Goal: Task Accomplishment & Management: Complete application form

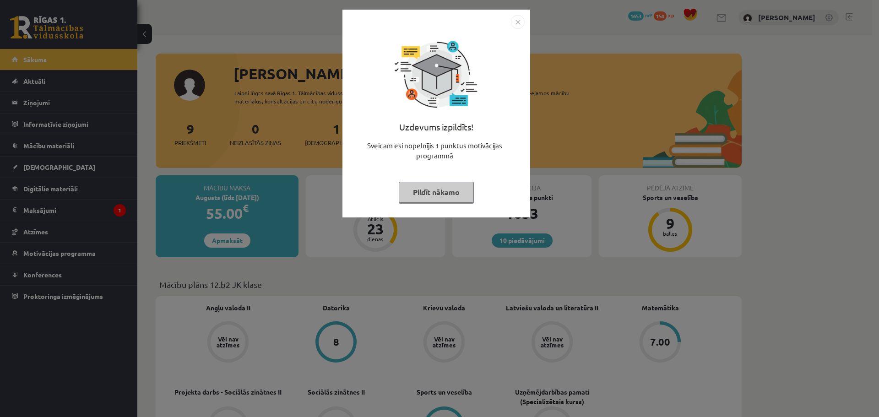
click at [516, 23] on img "Close" at bounding box center [518, 22] width 14 height 14
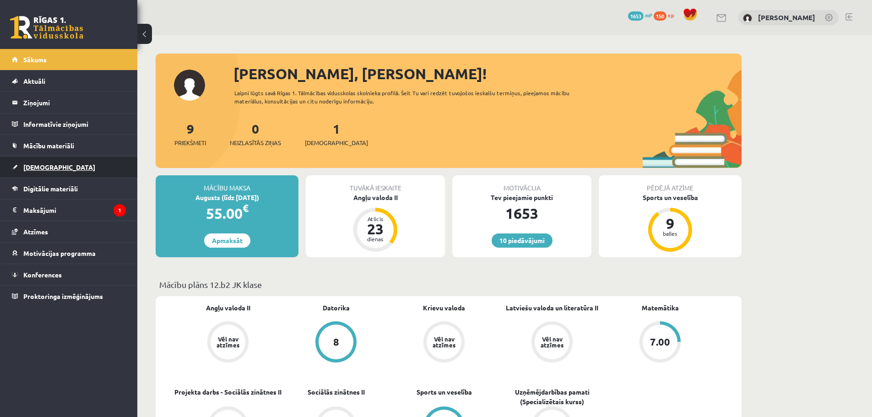
click at [63, 167] on link "[DEMOGRAPHIC_DATA]" at bounding box center [69, 167] width 114 height 21
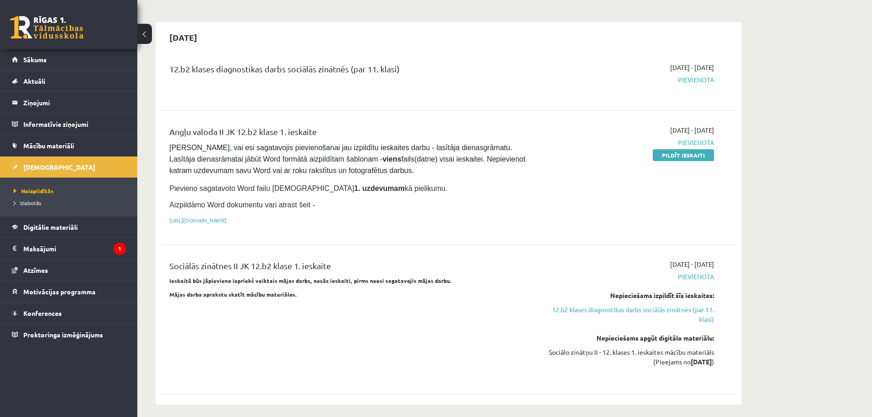
scroll to position [85, 0]
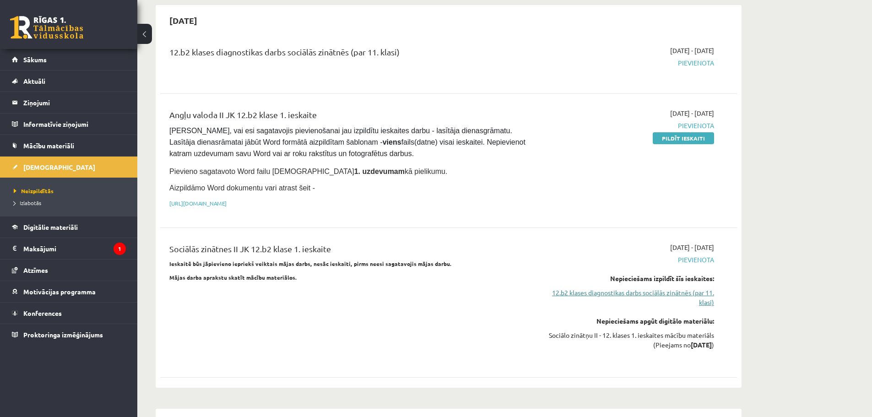
click at [686, 291] on link "12.b2 klases diagnostikas darbs sociālās zinātnēs (par 11. klasi)" at bounding box center [628, 297] width 173 height 19
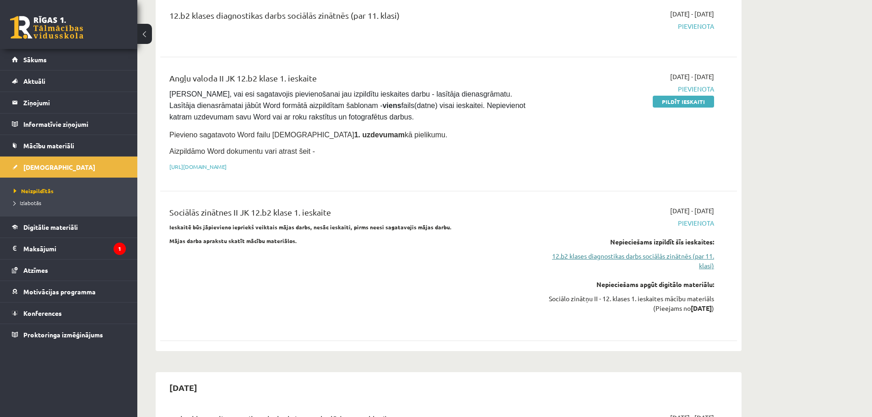
click at [700, 255] on link "12.b2 klases diagnostikas darbs sociālās zinātnēs (par 11. klasi)" at bounding box center [628, 260] width 173 height 19
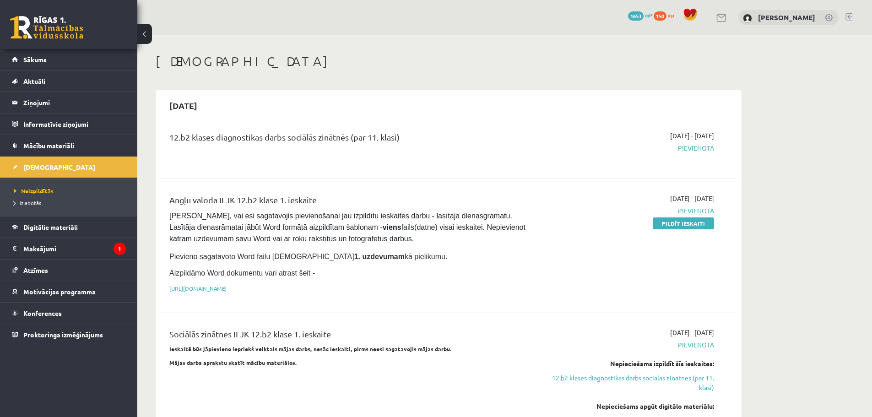
click at [847, 17] on link at bounding box center [849, 16] width 7 height 7
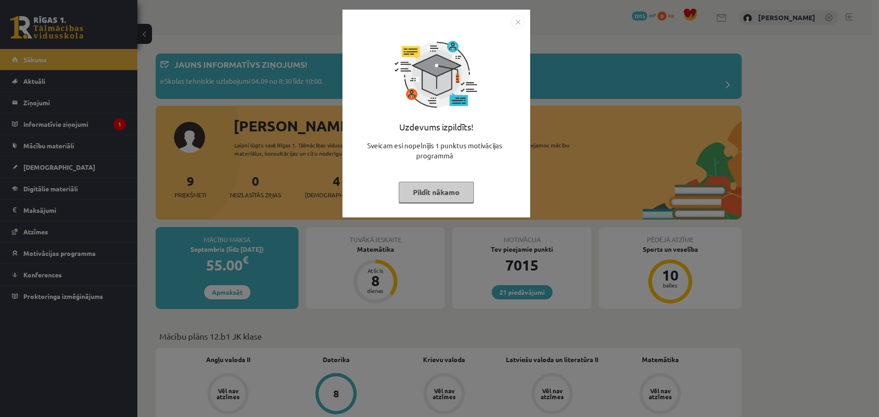
click at [519, 29] on div "Uzdevums izpildīts! Sveicam esi nopelnījis 1 punktus motivācijas programmā Pild…" at bounding box center [436, 120] width 177 height 183
click at [518, 22] on img "Close" at bounding box center [518, 22] width 14 height 14
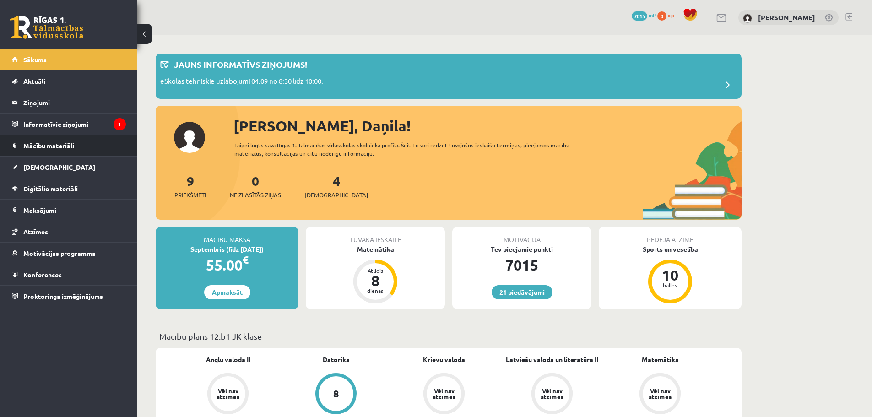
click at [64, 156] on link "Mācību materiāli" at bounding box center [69, 145] width 114 height 21
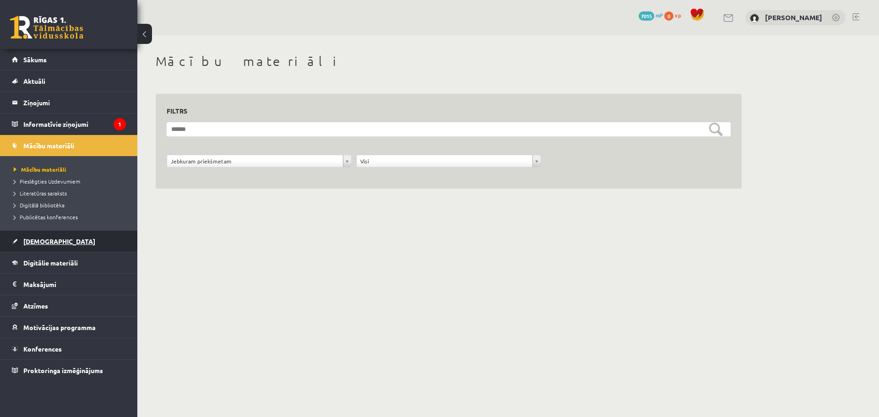
click at [49, 242] on span "[DEMOGRAPHIC_DATA]" at bounding box center [59, 241] width 72 height 8
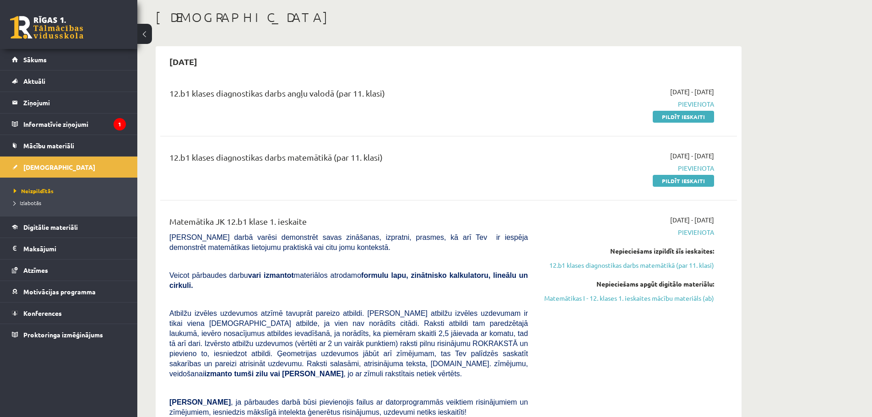
scroll to position [50, 0]
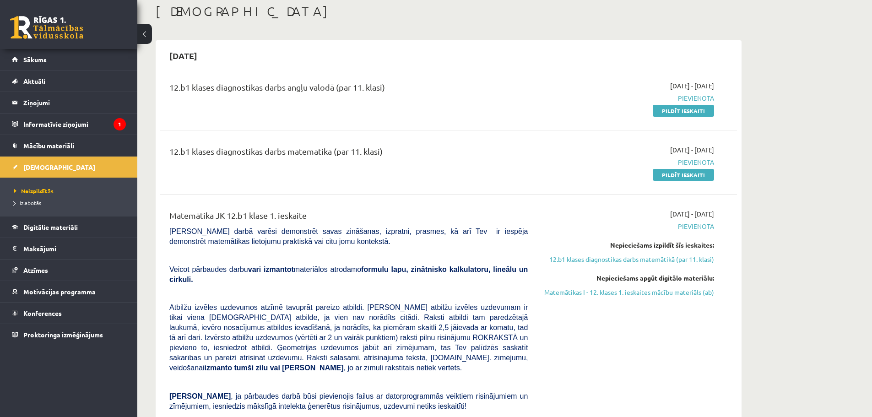
click at [681, 116] on div "12.b1 klases diagnostikas darbs angļu valodā (par 11. klasi) 2025-09-01 - 2025-…" at bounding box center [448, 98] width 577 height 53
click at [681, 108] on link "Pildīt ieskaiti" at bounding box center [683, 111] width 61 height 12
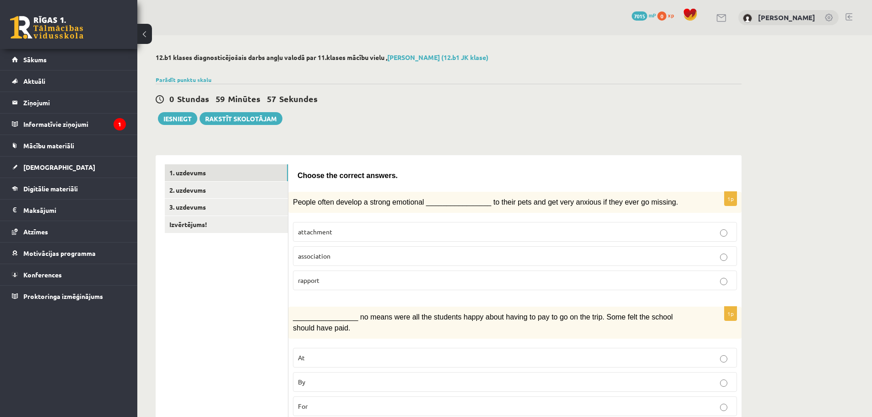
click at [851, 16] on link at bounding box center [849, 16] width 7 height 7
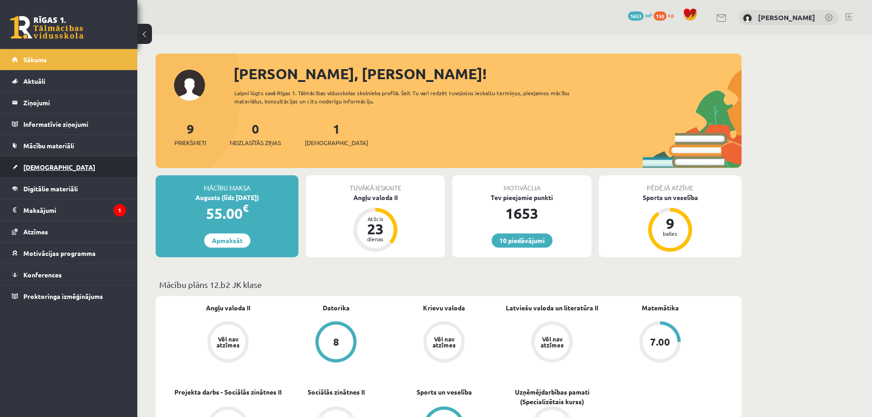
click at [52, 170] on link "[DEMOGRAPHIC_DATA]" at bounding box center [69, 167] width 114 height 21
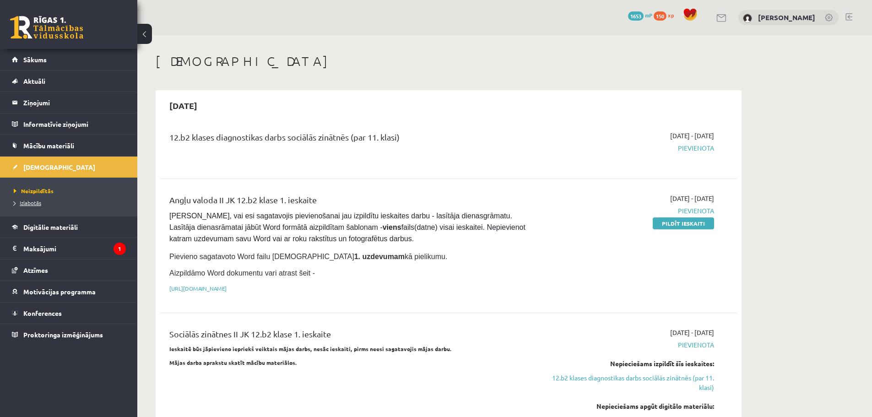
click at [35, 202] on span "Izlabotās" at bounding box center [27, 202] width 27 height 7
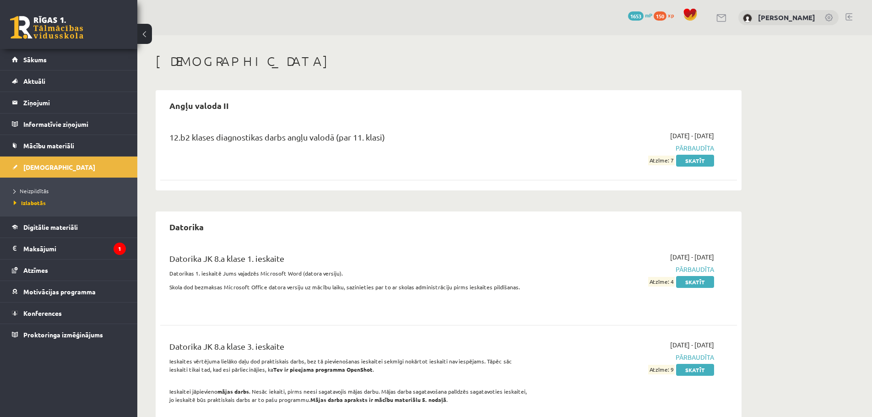
click at [702, 155] on div "2025-09-01 - 2025-09-15 Pārbaudīta Atzīme: 7 Skatīt" at bounding box center [628, 148] width 186 height 34
click at [697, 163] on link "Skatīt" at bounding box center [695, 161] width 38 height 12
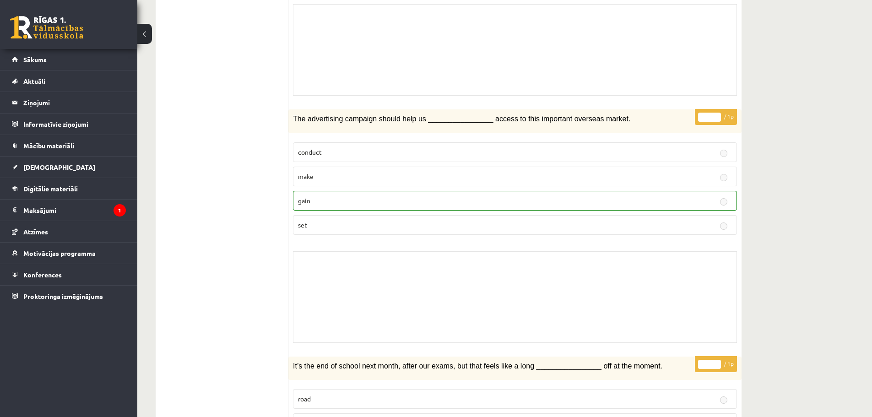
scroll to position [540, 0]
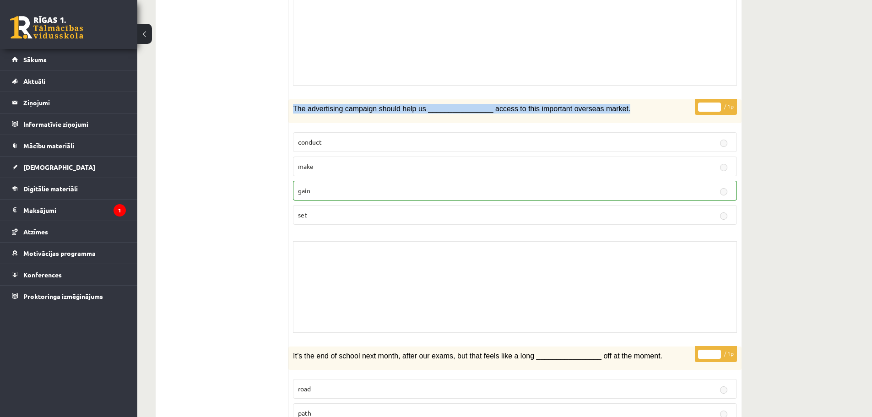
drag, startPoint x: 292, startPoint y: 93, endPoint x: 603, endPoint y: 107, distance: 311.2
click at [603, 107] on div "The advertising campaign should help us ________________ access to this importa…" at bounding box center [514, 110] width 453 height 23
copy span "The advertising campaign should help us ________________ access to this importa…"
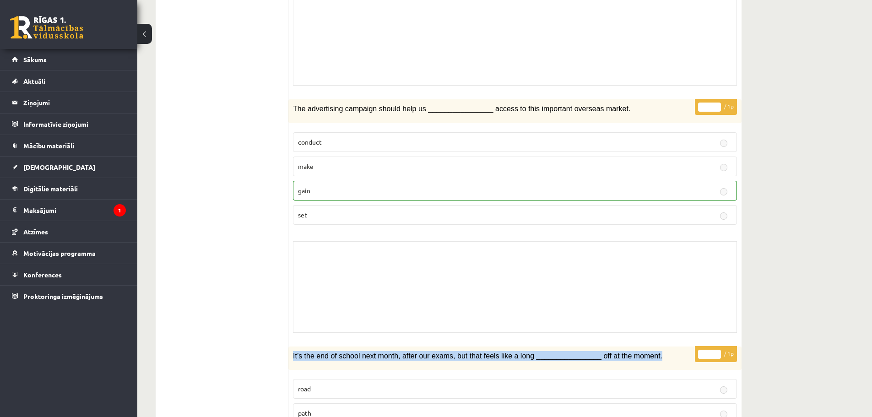
drag, startPoint x: 292, startPoint y: 346, endPoint x: 635, endPoint y: 349, distance: 343.4
click at [635, 349] on div "It’s the end of school next month, after our exams, but that feels like a long …" at bounding box center [514, 358] width 453 height 23
copy span "It’s the end of school next month, after our exams, but that feels like a long …"
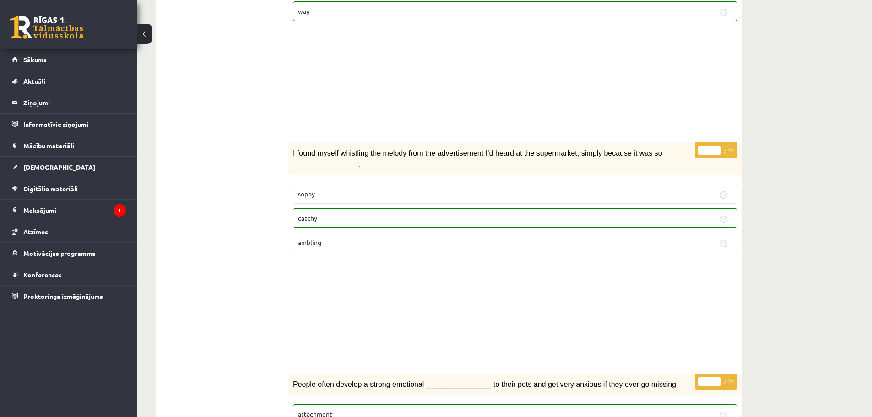
scroll to position [1004, 0]
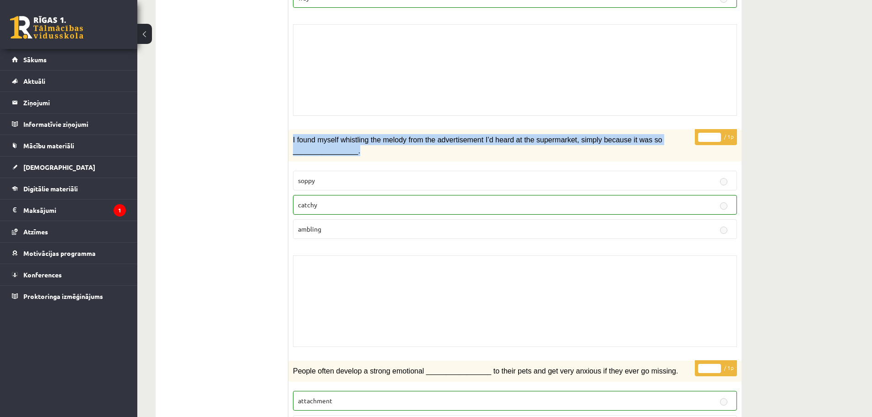
drag, startPoint x: 292, startPoint y: 127, endPoint x: 355, endPoint y: 142, distance: 65.0
click at [355, 142] on div "I found myself whistling the melody from the advertisement I’d heard at the sup…" at bounding box center [514, 146] width 453 height 32
copy span "I found myself whistling the melody from the advertisement I’d heard at the sup…"
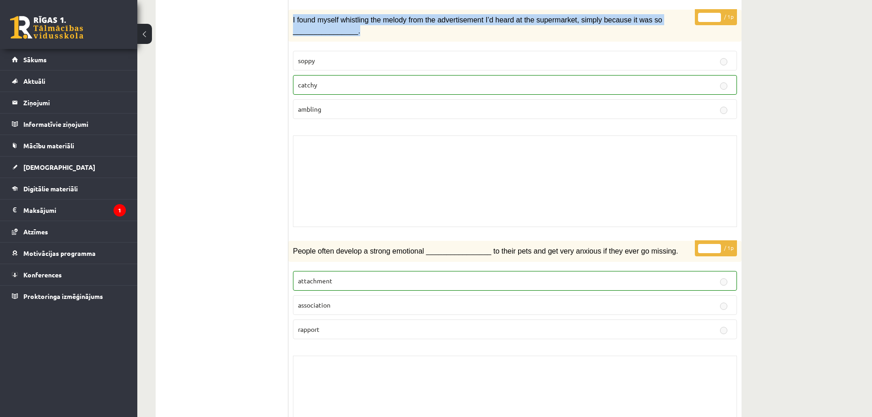
scroll to position [1237, 0]
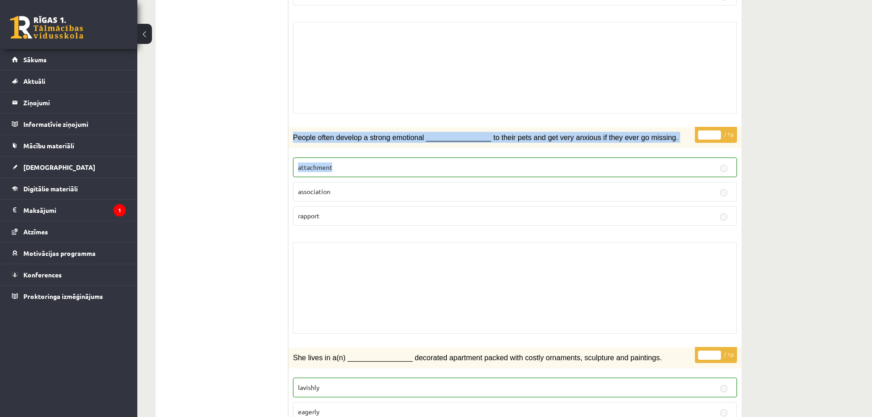
drag, startPoint x: 293, startPoint y: 125, endPoint x: 336, endPoint y: 154, distance: 51.9
click at [336, 154] on div "* / 1p People often develop a strong emotional ________________ to their pets a…" at bounding box center [514, 232] width 453 height 211
copy div "People often develop a strong emotional ________________ to their pets and get …"
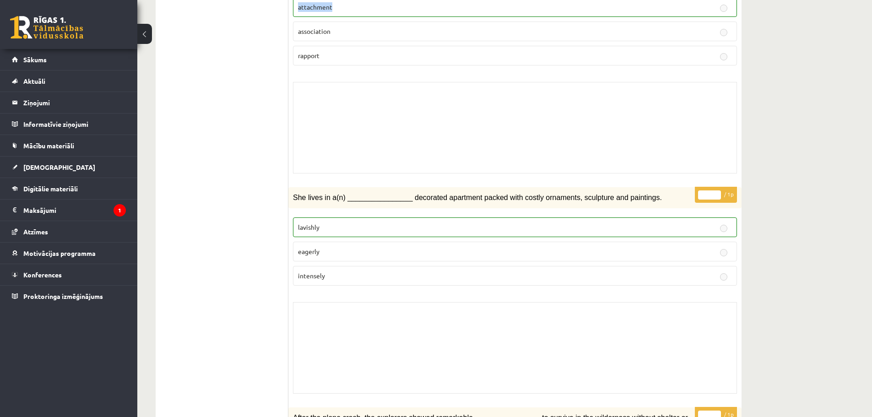
scroll to position [1424, 0]
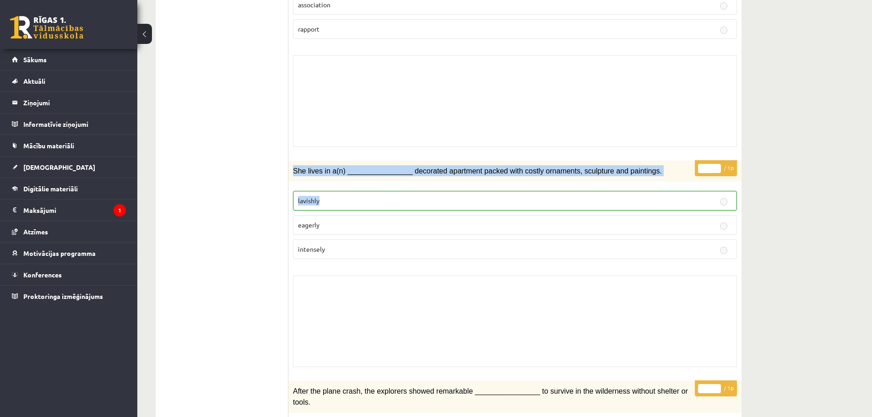
drag, startPoint x: 290, startPoint y: 157, endPoint x: 320, endPoint y: 184, distance: 40.5
click at [320, 184] on div "* / 1p She lives in a(n) ________________ decorated apartment packed with costl…" at bounding box center [514, 266] width 453 height 211
copy div "She lives in a(n) ________________ decorated apartment packed with costly ornam…"
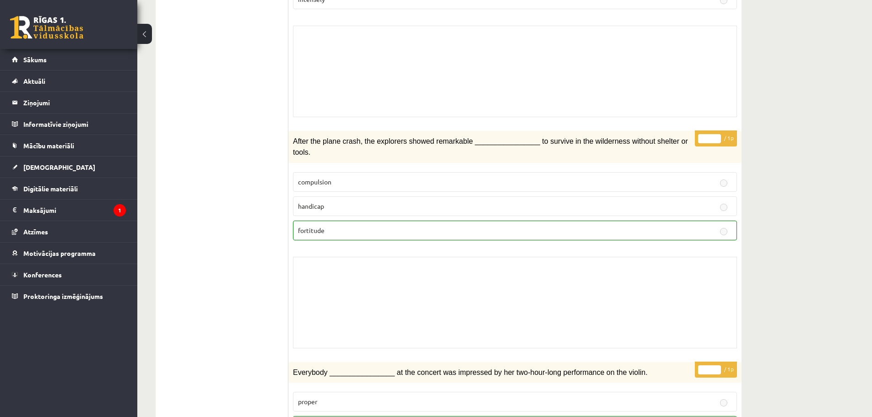
scroll to position [1687, 0]
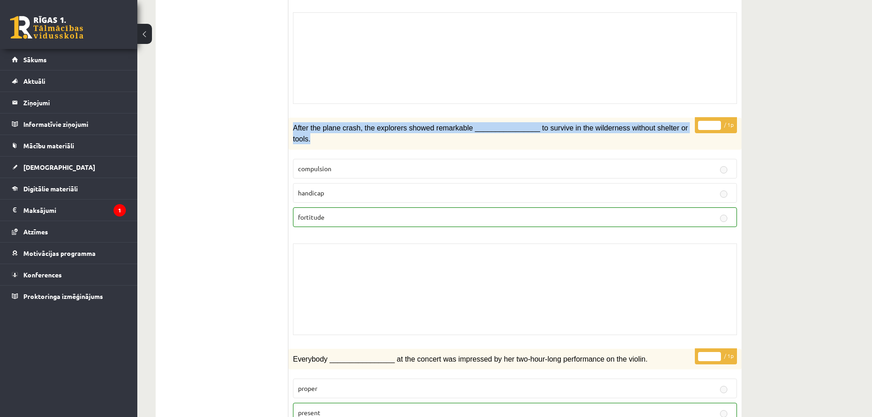
drag, startPoint x: 288, startPoint y: 115, endPoint x: 686, endPoint y: 116, distance: 397.8
click at [686, 118] on div "After the plane crash, the explorers showed remarkable ________________ to surv…" at bounding box center [514, 134] width 453 height 32
copy span "After the plane crash, the explorers showed remarkable ________________ to surv…"
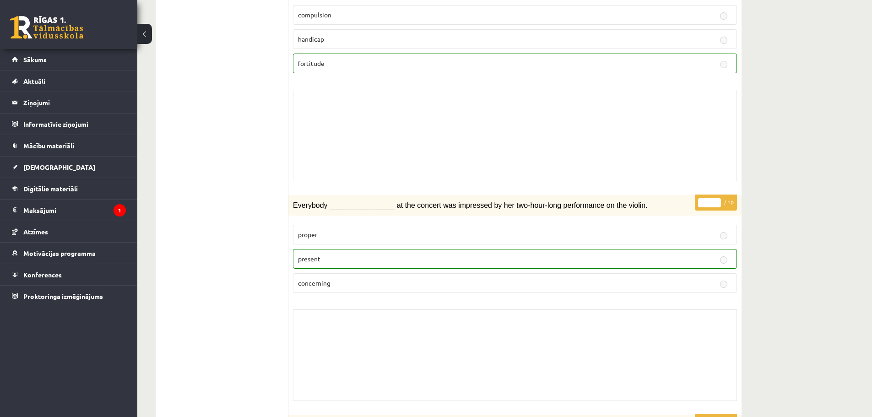
scroll to position [1887, 0]
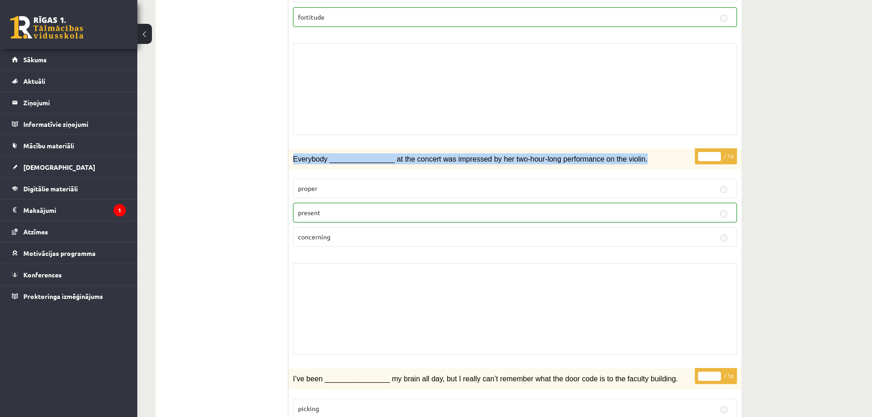
drag, startPoint x: 293, startPoint y: 132, endPoint x: 618, endPoint y: 132, distance: 325.5
click at [618, 149] on div "Everybody ________________ at the concert was impressed by her two-hour-long pe…" at bounding box center [514, 159] width 453 height 21
click at [618, 153] on p "Everybody ________________ at the concert was impressed by her two-hour-long pe…" at bounding box center [492, 158] width 398 height 11
copy span "Everybody ________________ at the concert was impressed by her two-hour-long pe…"
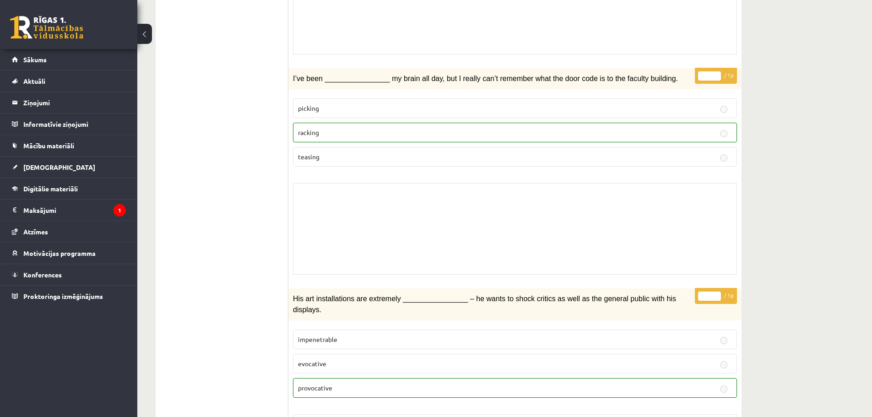
scroll to position [2195, 0]
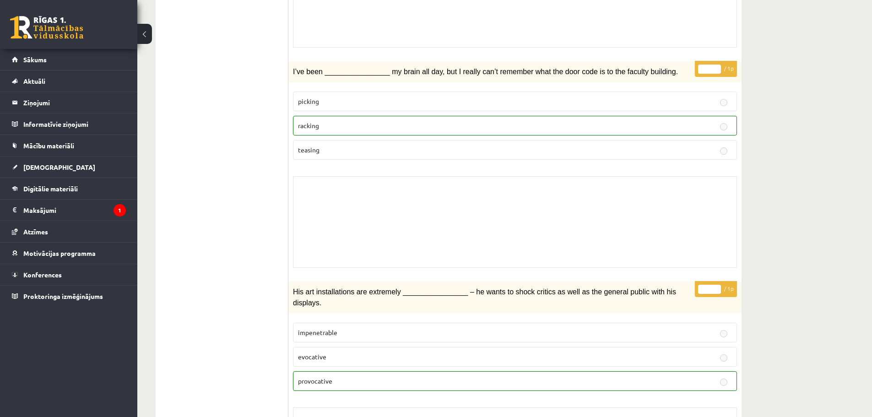
drag, startPoint x: 287, startPoint y: 46, endPoint x: 602, endPoint y: 53, distance: 315.0
click at [651, 66] on p "I’ve been ________________ my brain all day, but I really can’t remember what t…" at bounding box center [492, 71] width 398 height 11
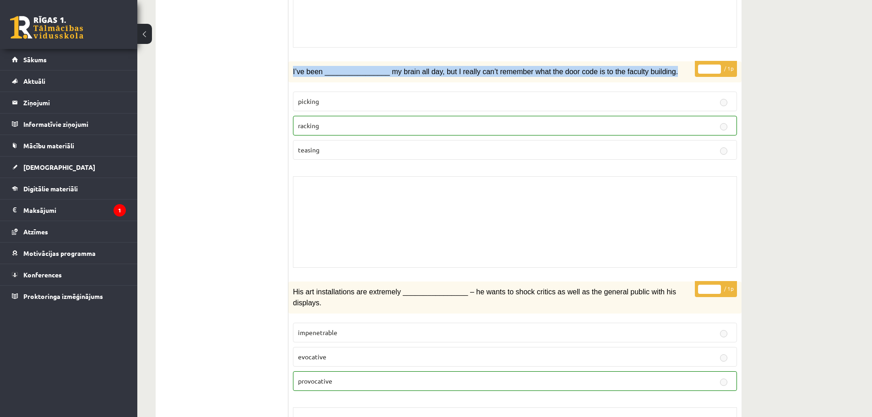
drag, startPoint x: 651, startPoint y: 48, endPoint x: 293, endPoint y: 50, distance: 358.0
click at [293, 61] on div "I’ve been ________________ my brain all day, but I really can’t remember what t…" at bounding box center [514, 71] width 453 height 21
copy span "I’ve been ________________ my brain all day, but I really can’t remember what t…"
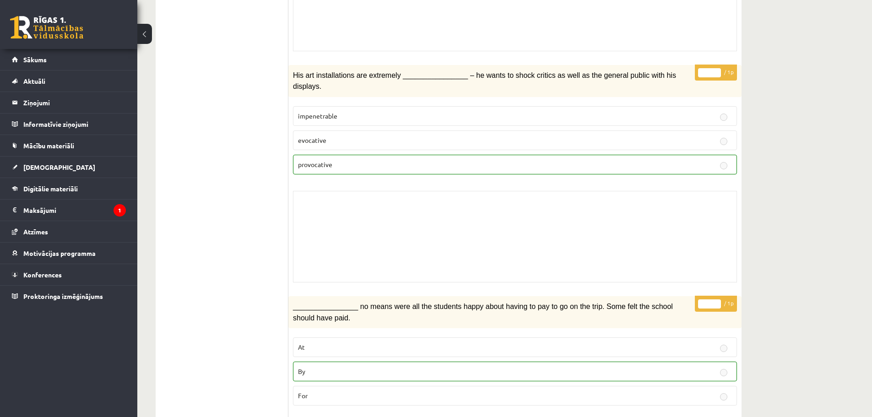
scroll to position [2392, 0]
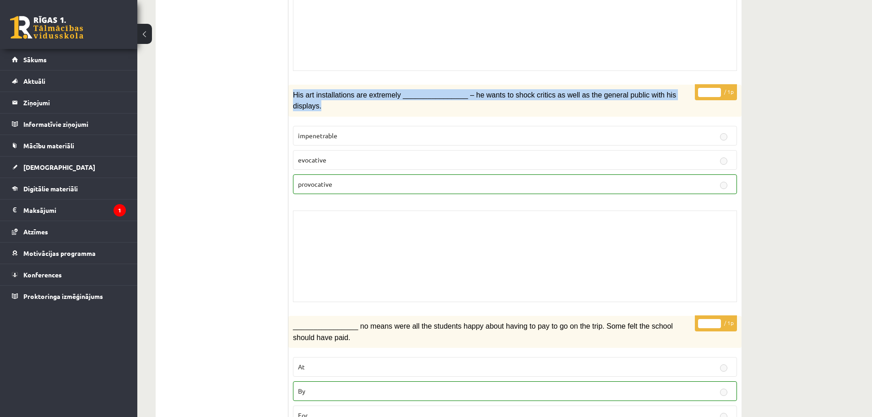
drag, startPoint x: 293, startPoint y: 70, endPoint x: 672, endPoint y: 63, distance: 378.7
click at [672, 85] on div "His art installations are extremely ________________ – he wants to shock critic…" at bounding box center [514, 101] width 453 height 32
copy span "His art installations are extremely ________________ – he wants to shock critic…"
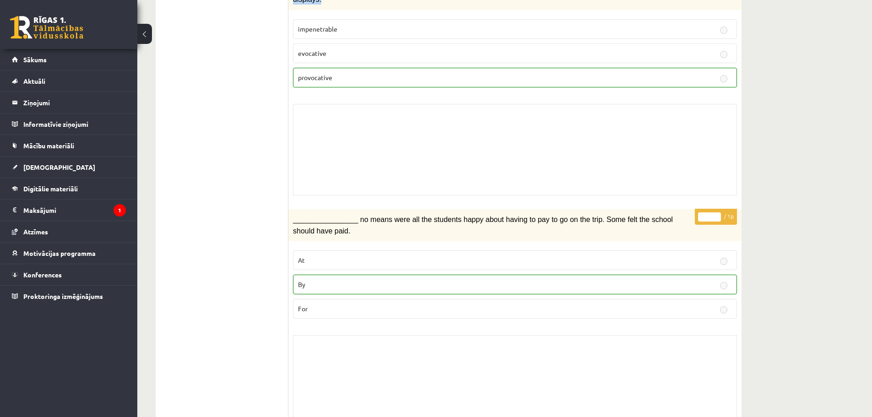
scroll to position [2501, 0]
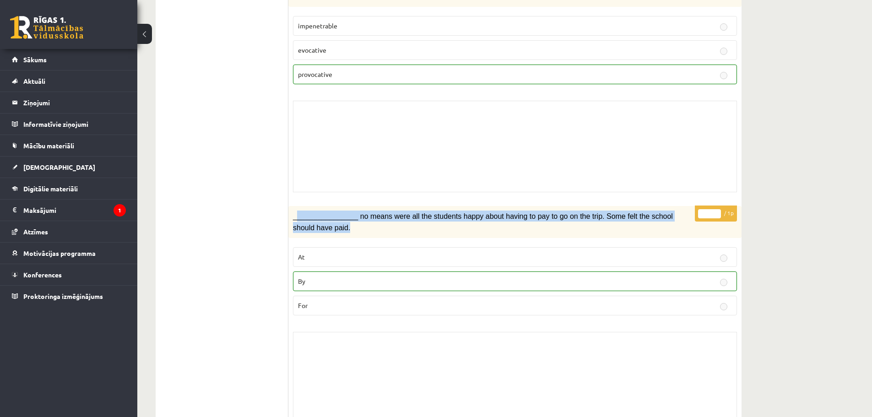
drag, startPoint x: 295, startPoint y: 181, endPoint x: 319, endPoint y: 187, distance: 24.4
click at [319, 211] on p "________________ no means were all the students happy about having to pay to go…" at bounding box center [492, 222] width 398 height 22
drag, startPoint x: 294, startPoint y: 179, endPoint x: 308, endPoint y: 190, distance: 17.0
click at [308, 212] on span "________________ no means were all the students happy about having to pay to go…" at bounding box center [483, 221] width 380 height 19
copy span "________________ no means were all the students happy about having to pay to go…"
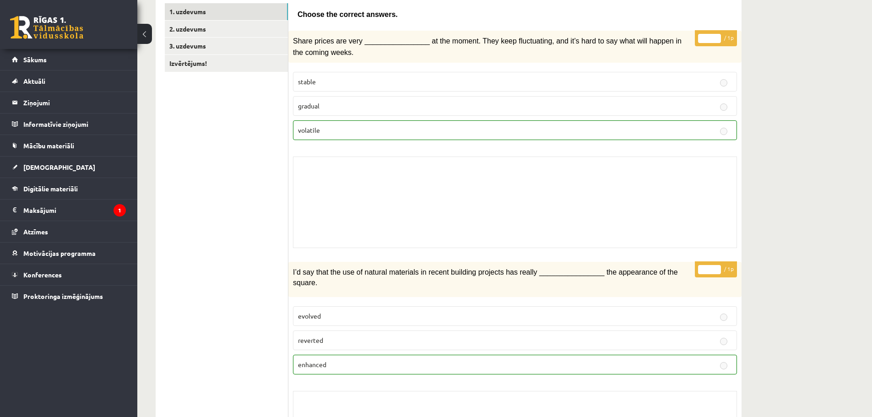
scroll to position [93, 0]
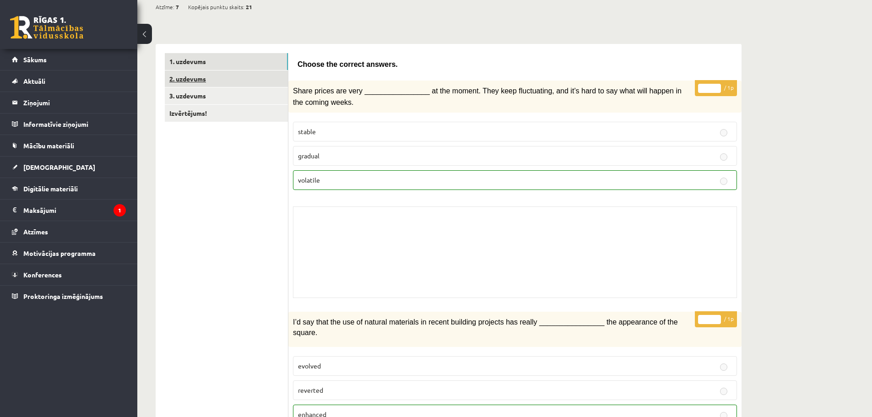
click at [209, 76] on link "2. uzdevums" at bounding box center [226, 79] width 123 height 17
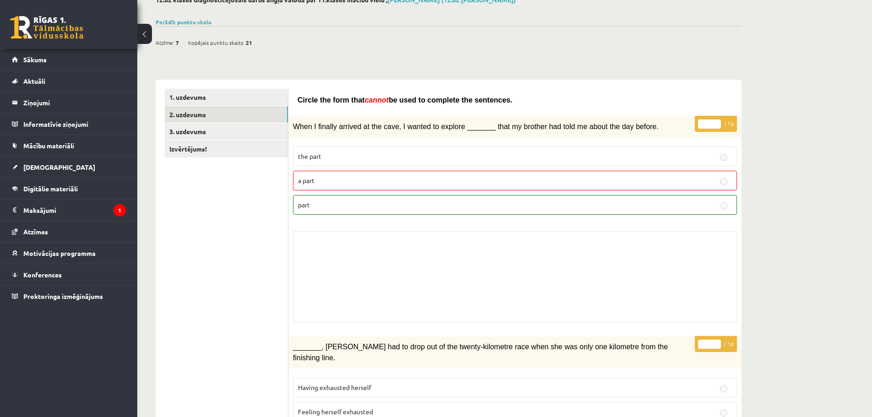
scroll to position [39, 0]
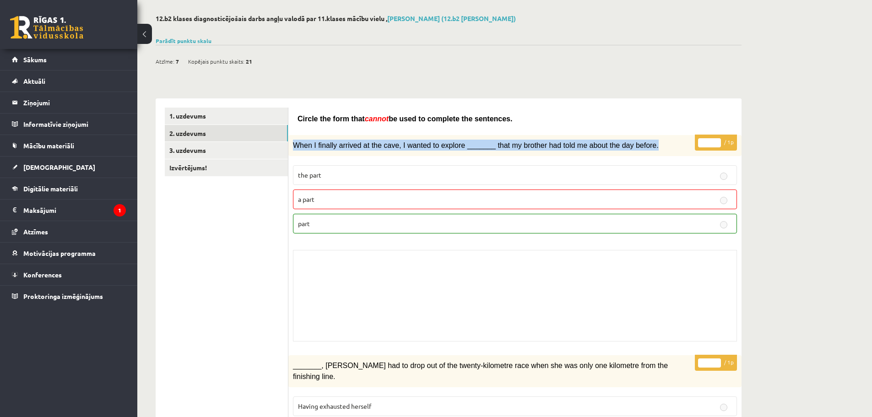
drag, startPoint x: 293, startPoint y: 145, endPoint x: 636, endPoint y: 144, distance: 343.8
click at [636, 144] on div "When I finally arrived at the cave, I wanted to explore _______ that my brother…" at bounding box center [514, 145] width 453 height 21
drag, startPoint x: 295, startPoint y: 119, endPoint x: 632, endPoint y: 146, distance: 337.5
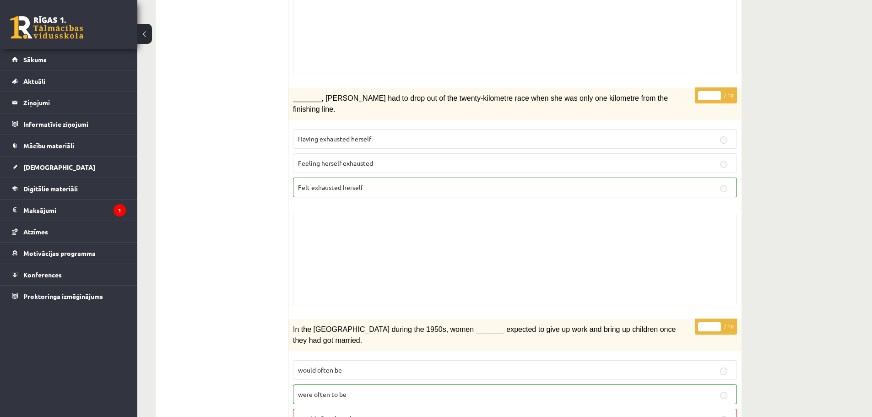
scroll to position [309, 0]
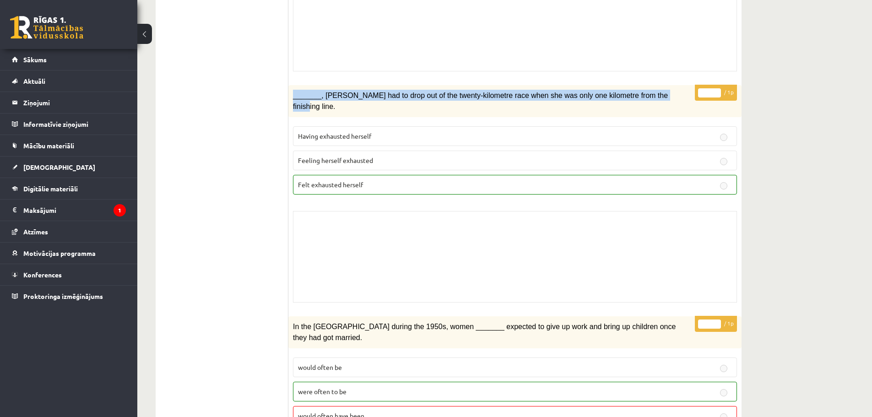
drag, startPoint x: 293, startPoint y: 95, endPoint x: 608, endPoint y: 95, distance: 315.0
click at [659, 96] on p "_______, [PERSON_NAME] had to drop out of the twenty-kilometre race when she wa…" at bounding box center [492, 101] width 398 height 22
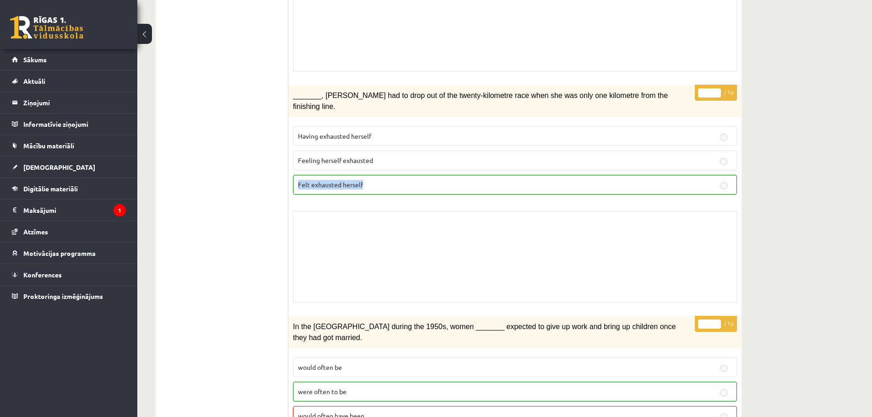
drag, startPoint x: 297, startPoint y: 171, endPoint x: 368, endPoint y: 174, distance: 70.5
click at [368, 175] on label "Felt exhausted herself" at bounding box center [515, 185] width 444 height 20
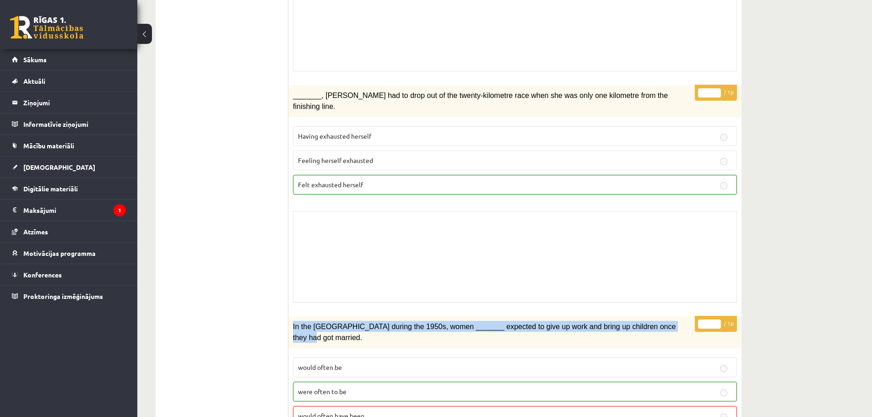
drag, startPoint x: 293, startPoint y: 315, endPoint x: 655, endPoint y: 321, distance: 362.2
click at [655, 321] on div "In the [GEOGRAPHIC_DATA] during the 1950s, women _______ expected to give up wo…" at bounding box center [514, 332] width 453 height 32
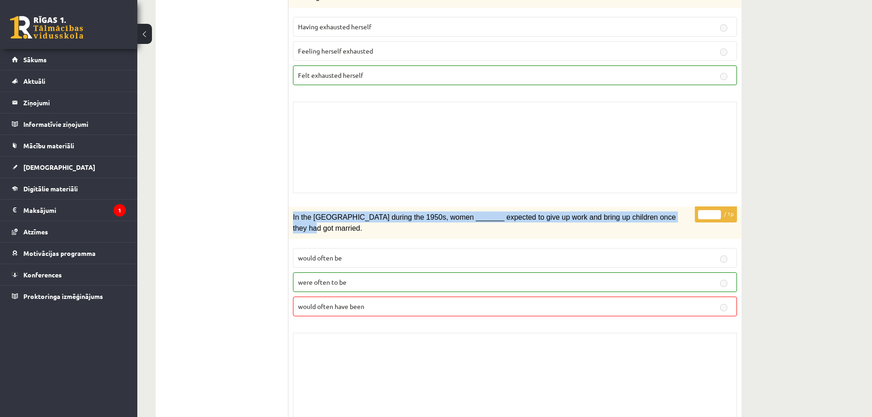
scroll to position [454, 0]
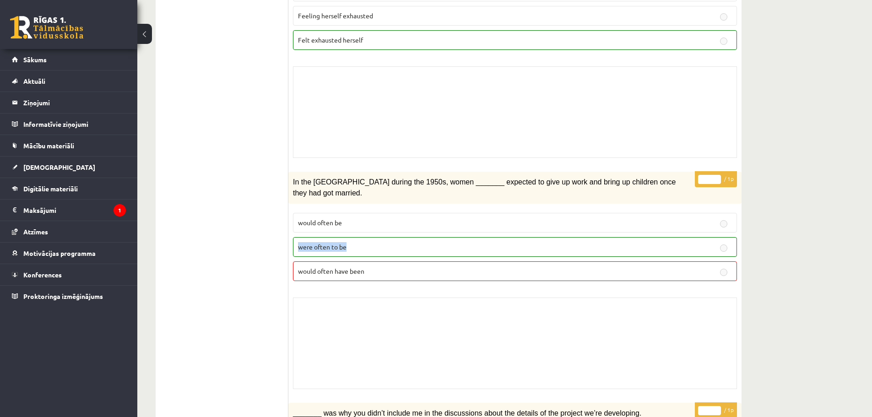
drag, startPoint x: 296, startPoint y: 222, endPoint x: 348, endPoint y: 224, distance: 51.8
click at [348, 237] on label "were often to be" at bounding box center [515, 247] width 444 height 20
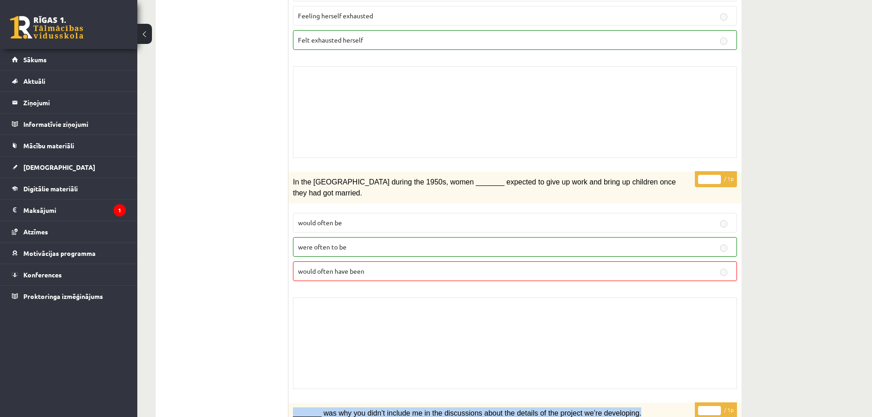
drag, startPoint x: 293, startPoint y: 390, endPoint x: 623, endPoint y: 386, distance: 329.6
click at [623, 407] on p "_______ was why you didn’t include me in the discussions about the details of t…" at bounding box center [492, 412] width 398 height 11
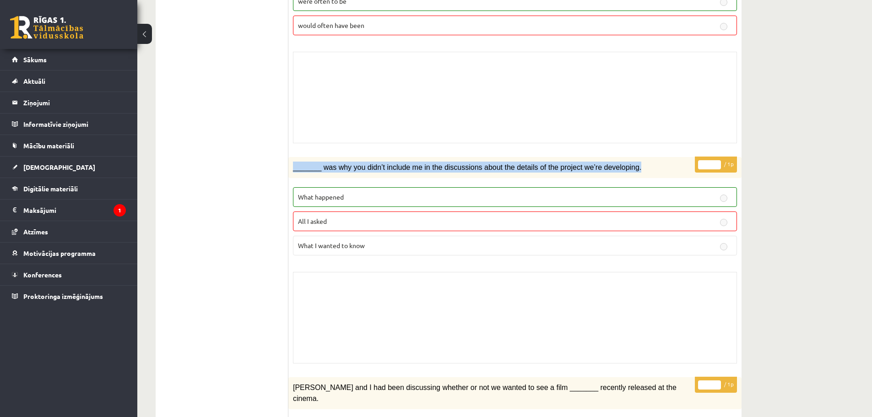
scroll to position [718, 0]
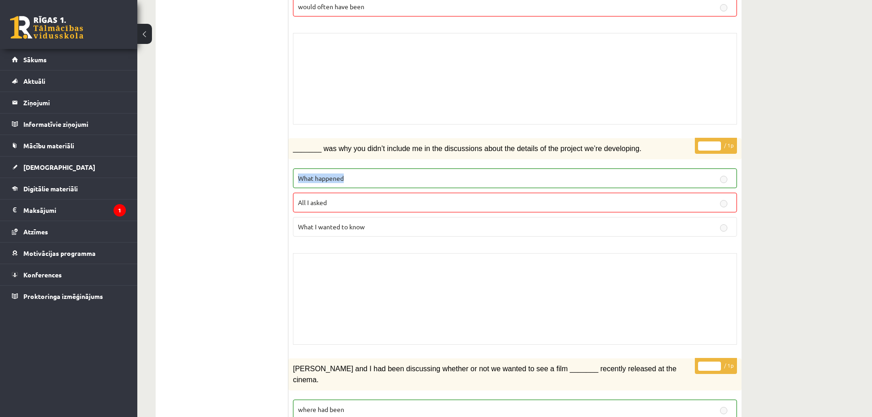
drag, startPoint x: 297, startPoint y: 152, endPoint x: 348, endPoint y: 152, distance: 51.3
click at [348, 168] on label "What happened" at bounding box center [515, 178] width 444 height 20
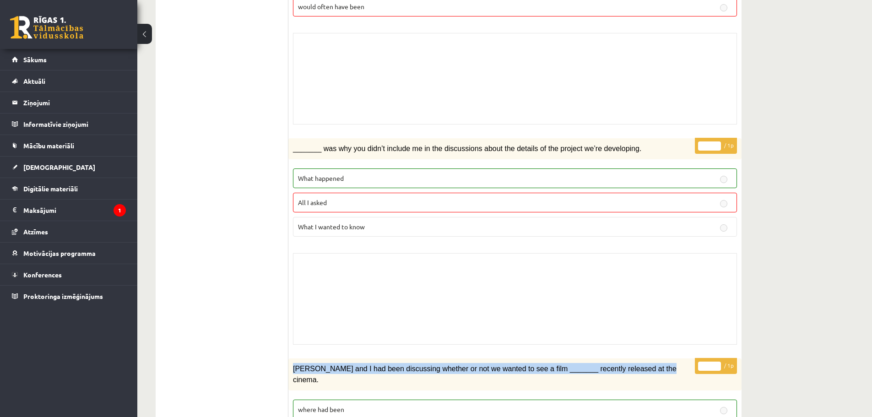
drag, startPoint x: 290, startPoint y: 343, endPoint x: 657, endPoint y: 347, distance: 366.7
click at [657, 358] on div "[PERSON_NAME] and I had been discussing whether or not we wanted to see a film …" at bounding box center [514, 374] width 453 height 32
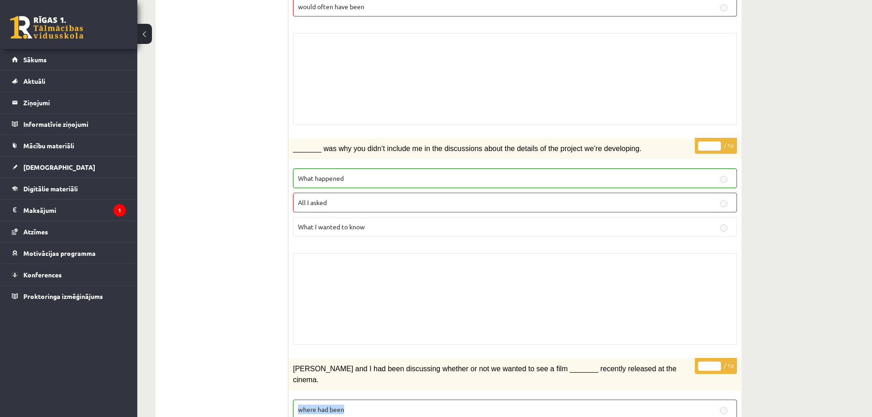
drag, startPoint x: 297, startPoint y: 374, endPoint x: 348, endPoint y: 374, distance: 51.7
click at [348, 400] on label "where had been" at bounding box center [515, 410] width 444 height 20
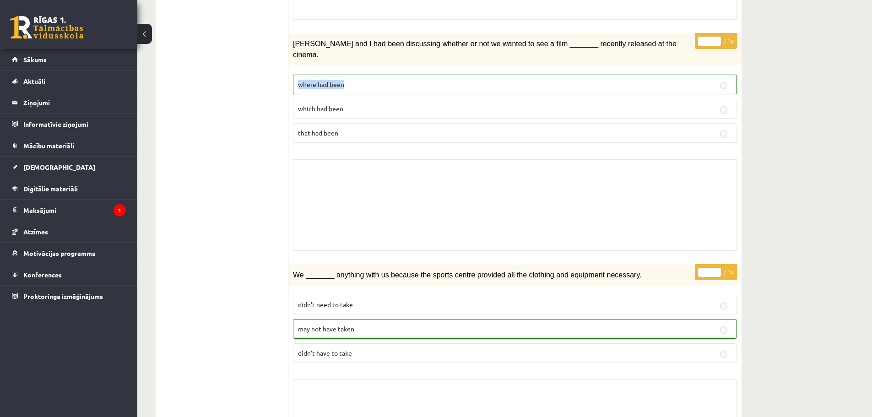
scroll to position [1052, 0]
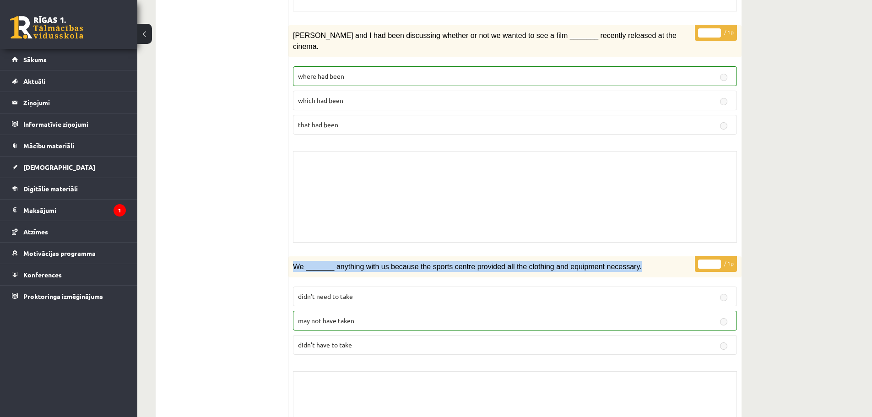
drag, startPoint x: 291, startPoint y: 231, endPoint x: 625, endPoint y: 227, distance: 333.8
click at [625, 256] on div "We _______ anything with us because the sports centre provided all the clothing…" at bounding box center [514, 266] width 453 height 21
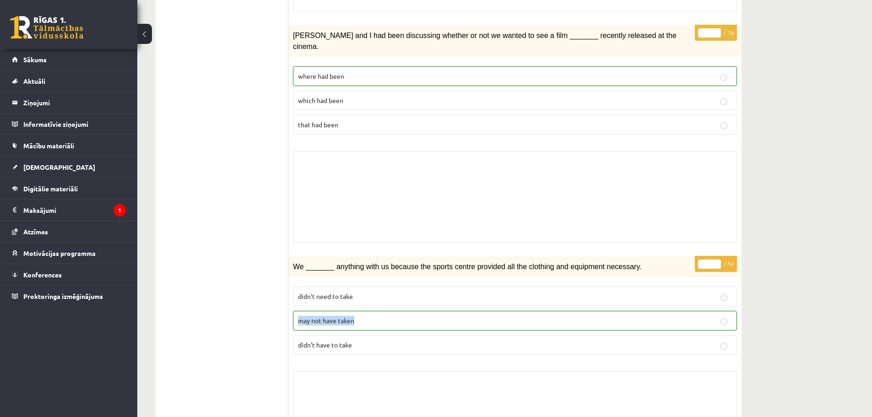
drag, startPoint x: 294, startPoint y: 285, endPoint x: 357, endPoint y: 282, distance: 62.8
click at [358, 311] on label "may not have taken" at bounding box center [515, 321] width 444 height 20
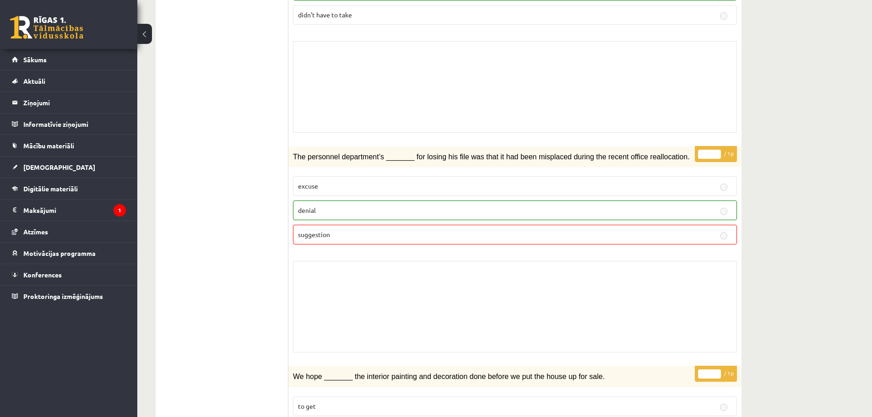
scroll to position [1387, 0]
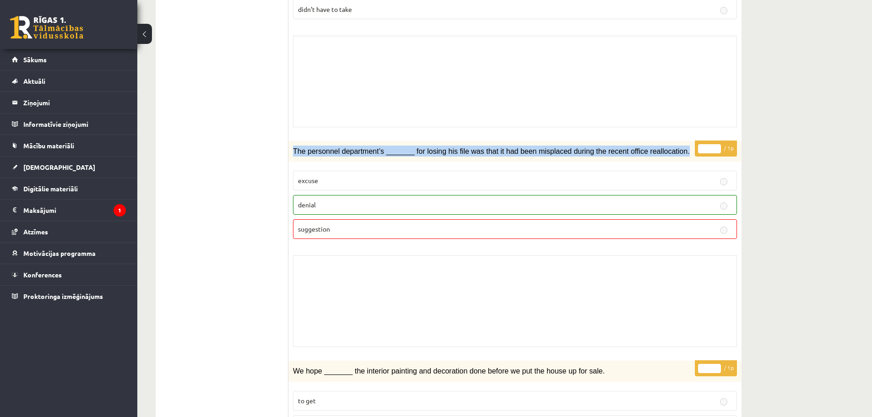
drag, startPoint x: 292, startPoint y: 112, endPoint x: 665, endPoint y: 113, distance: 373.1
click at [665, 141] on div "The personnel department’s _______ for losing his file was that it had been mis…" at bounding box center [514, 151] width 453 height 21
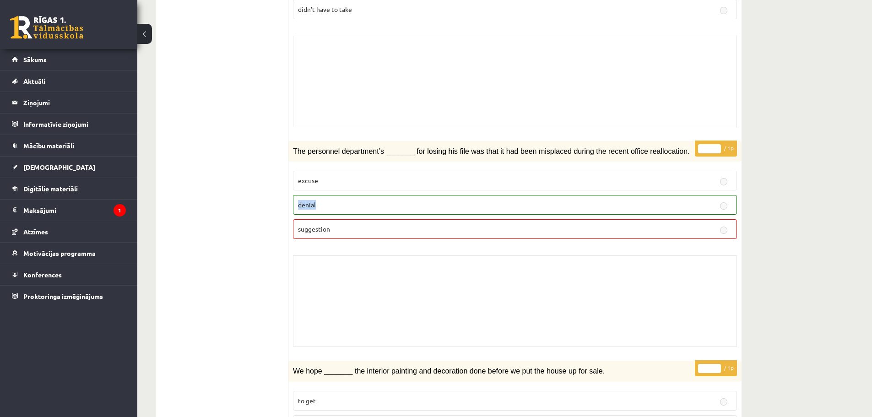
drag, startPoint x: 297, startPoint y: 167, endPoint x: 316, endPoint y: 166, distance: 18.8
click at [316, 195] on label "denial" at bounding box center [515, 205] width 444 height 20
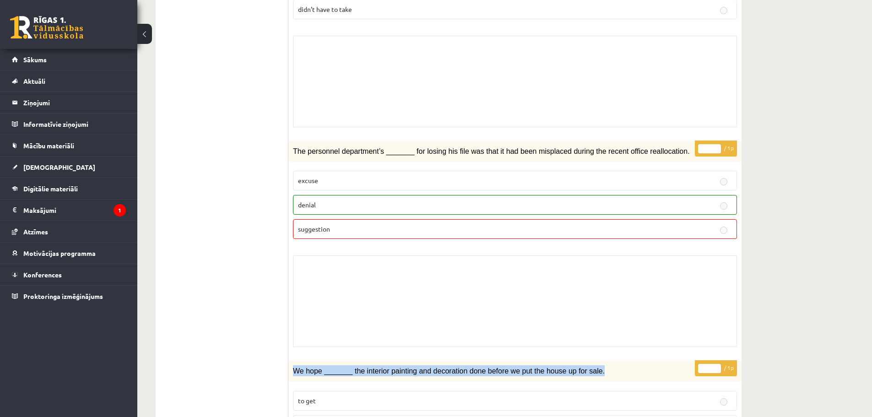
drag, startPoint x: 293, startPoint y: 336, endPoint x: 586, endPoint y: 333, distance: 293.5
click at [586, 365] on p "We hope _______ the interior painting and decoration done before we put the hou…" at bounding box center [492, 370] width 398 height 11
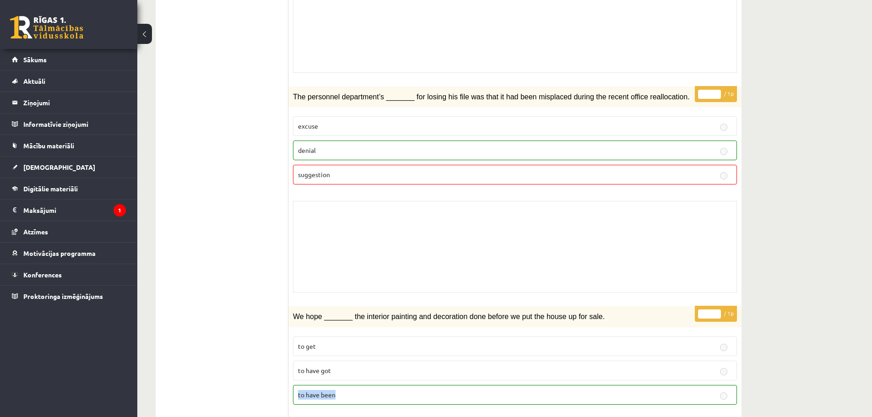
scroll to position [1454, 0]
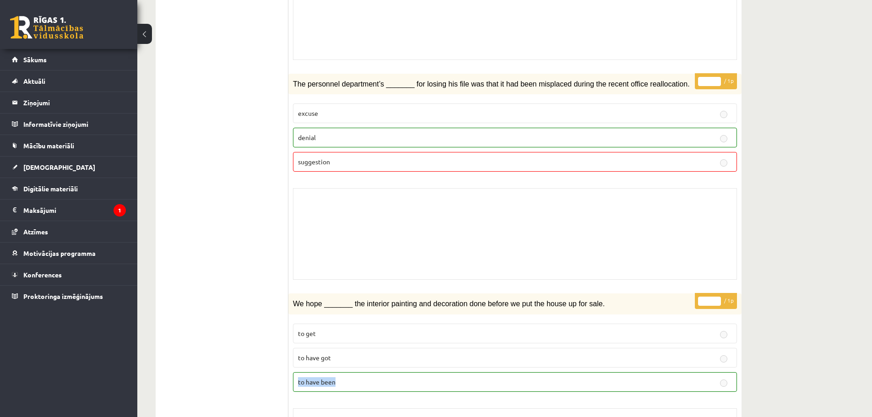
drag, startPoint x: 297, startPoint y: 412, endPoint x: 338, endPoint y: 346, distance: 77.5
click at [338, 372] on label "to have been" at bounding box center [515, 382] width 444 height 20
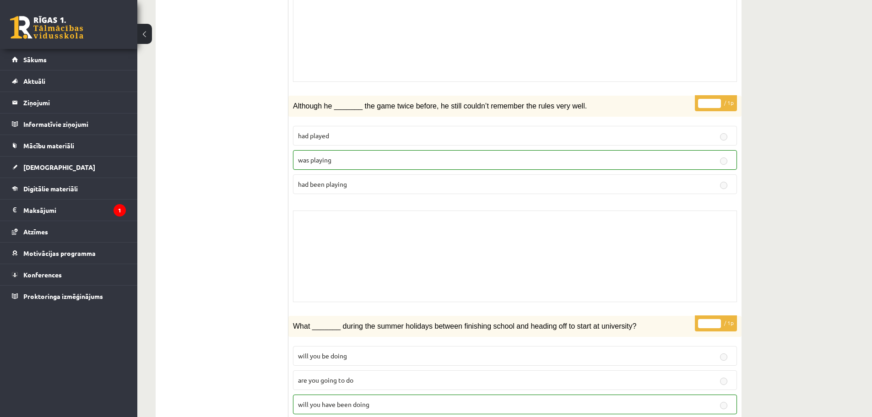
scroll to position [1905, 0]
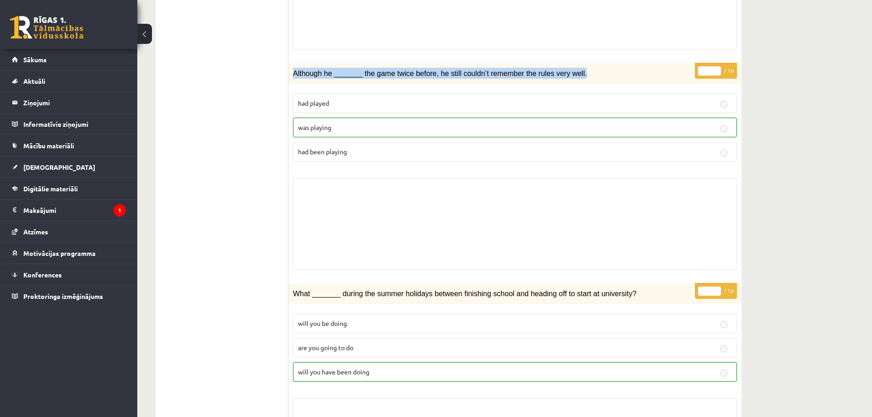
drag, startPoint x: 291, startPoint y: 35, endPoint x: 567, endPoint y: 39, distance: 276.1
click at [567, 63] on div "Although he _______ the game twice before, he still couldn’t remember the rules…" at bounding box center [514, 73] width 453 height 21
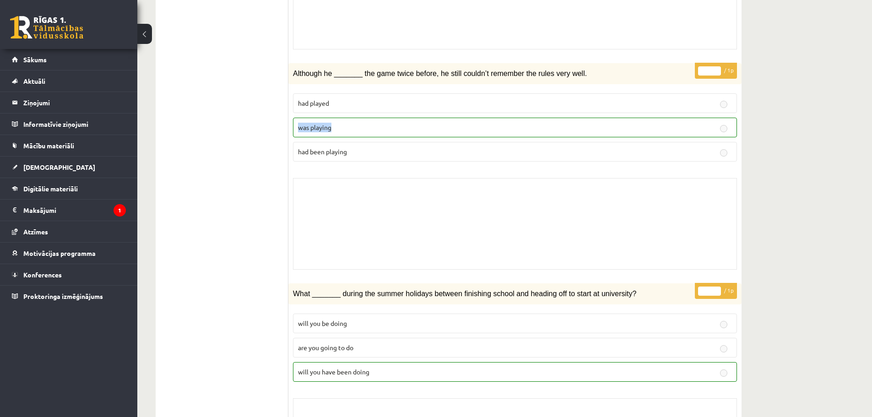
drag, startPoint x: 321, startPoint y: 91, endPoint x: 334, endPoint y: 92, distance: 13.3
click at [334, 118] on label "was playing" at bounding box center [515, 128] width 444 height 20
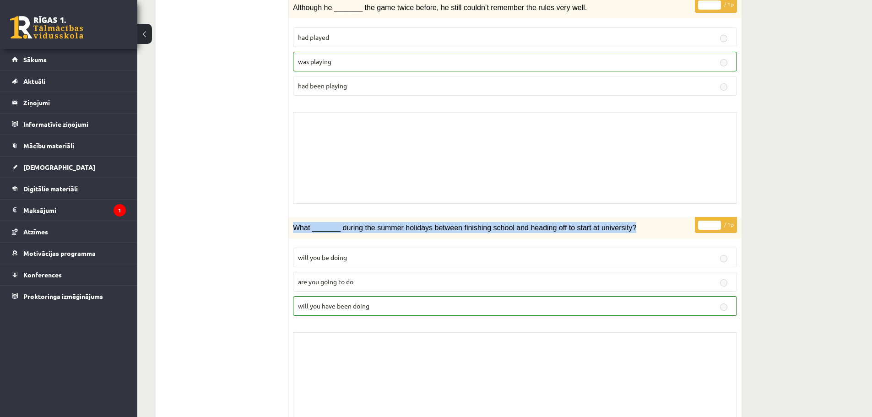
drag, startPoint x: 290, startPoint y: 189, endPoint x: 602, endPoint y: 190, distance: 311.8
click at [618, 217] on div "What _______ during the summer holidays between finishing school and heading of…" at bounding box center [514, 227] width 453 height 21
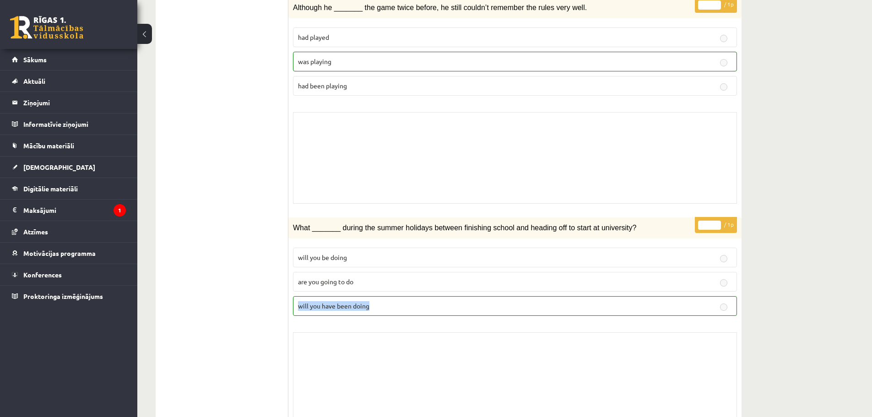
drag, startPoint x: 297, startPoint y: 266, endPoint x: 371, endPoint y: 267, distance: 74.2
click at [371, 296] on label "will you have been doing" at bounding box center [515, 306] width 444 height 20
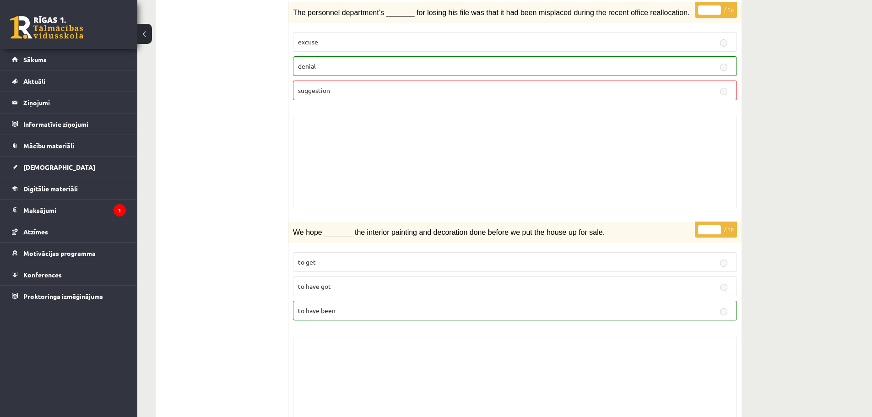
scroll to position [0, 0]
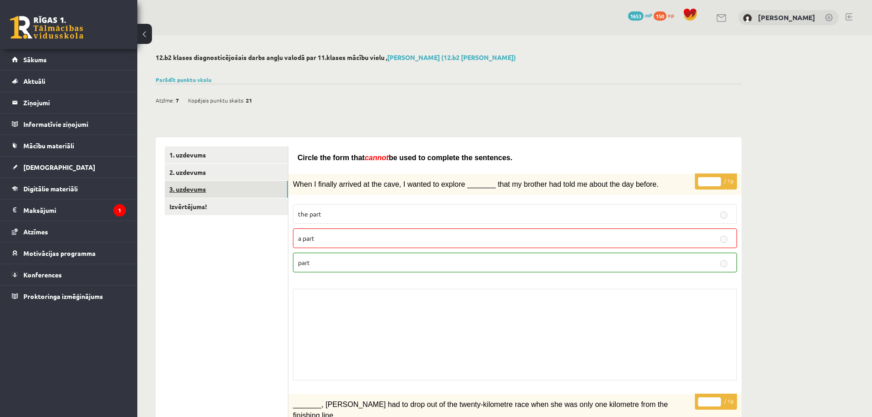
click at [234, 185] on link "3. uzdevums" at bounding box center [226, 189] width 123 height 17
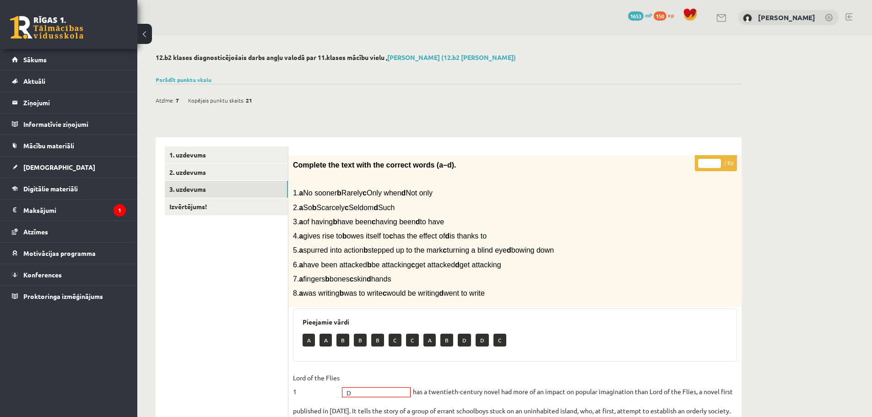
click at [850, 17] on link at bounding box center [849, 16] width 7 height 7
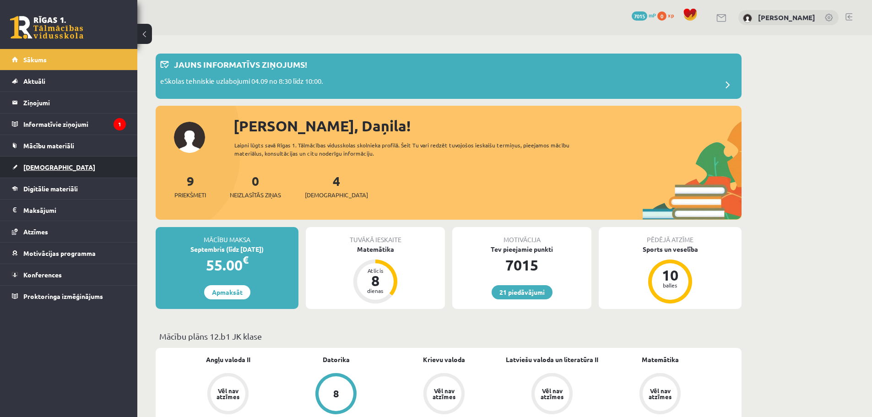
click at [36, 166] on span "[DEMOGRAPHIC_DATA]" at bounding box center [59, 167] width 72 height 8
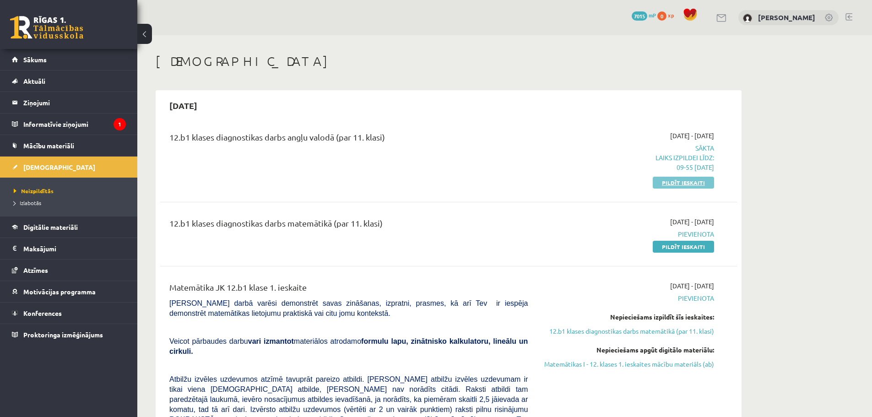
click at [674, 184] on link "Pildīt ieskaiti" at bounding box center [683, 183] width 61 height 12
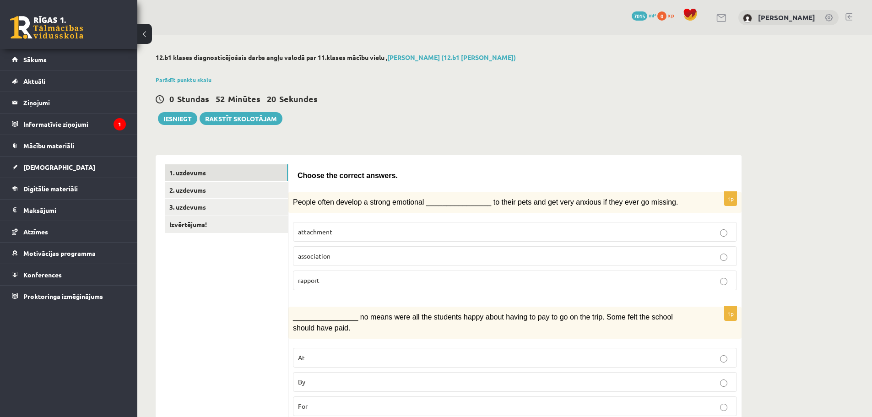
click at [321, 233] on span "attachment" at bounding box center [315, 232] width 34 height 8
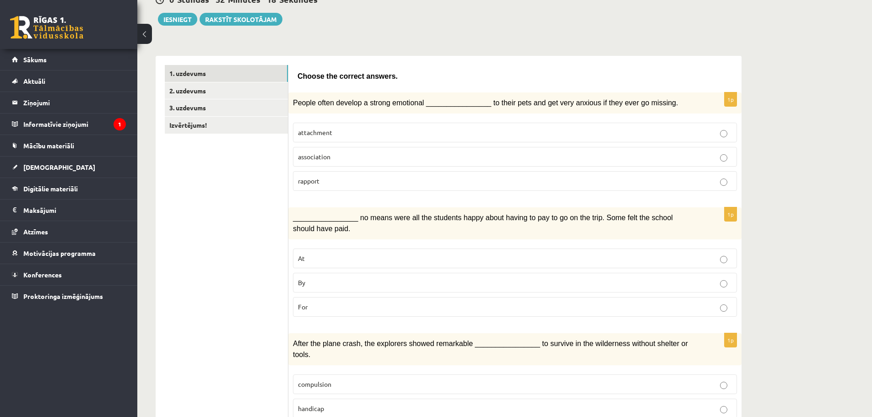
scroll to position [124, 0]
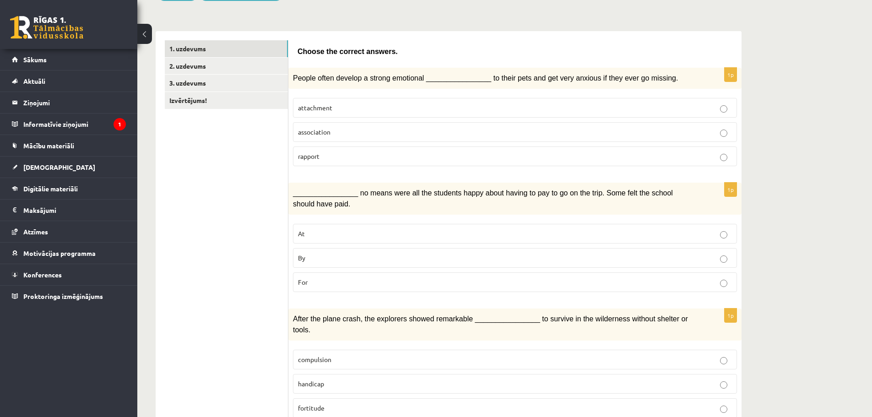
click at [325, 257] on p "By" at bounding box center [515, 258] width 434 height 10
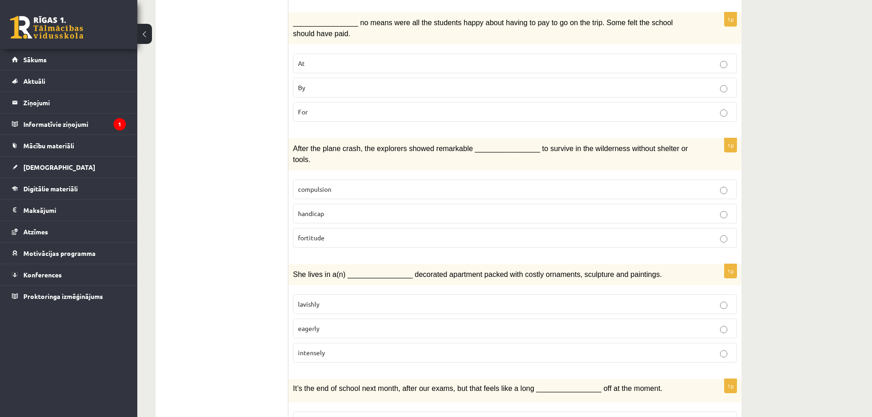
scroll to position [296, 0]
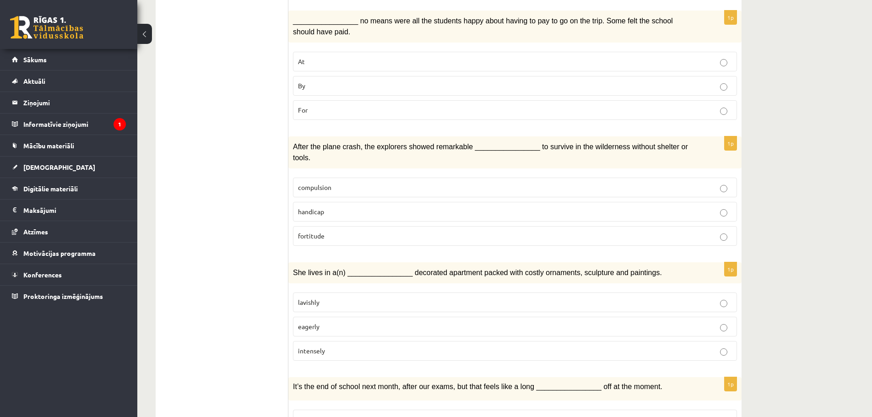
click at [336, 228] on label "fortitude" at bounding box center [515, 236] width 444 height 20
drag, startPoint x: 327, startPoint y: 291, endPoint x: 339, endPoint y: 294, distance: 11.9
click at [328, 298] on p "lavishly" at bounding box center [515, 303] width 434 height 10
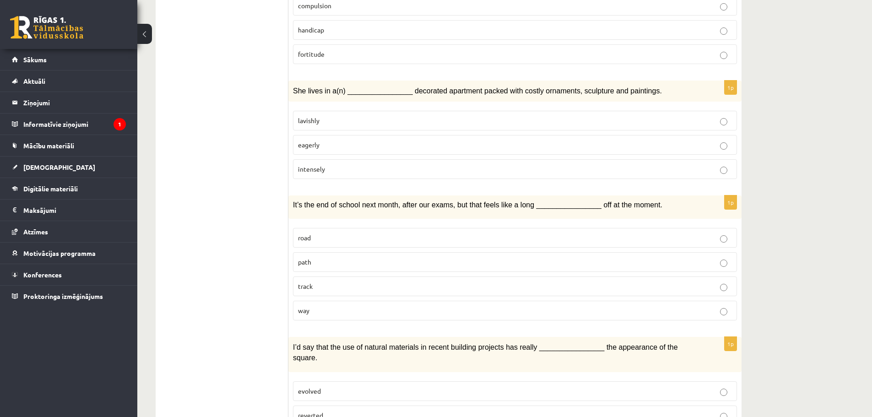
scroll to position [541, 0]
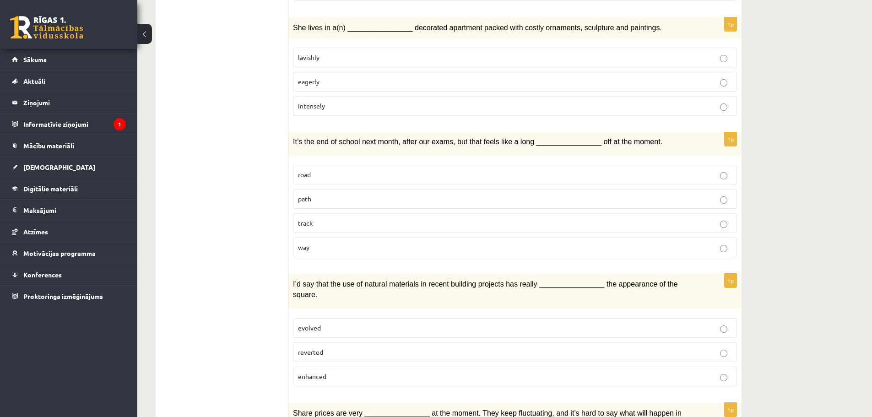
click at [316, 243] on p "way" at bounding box center [515, 248] width 434 height 10
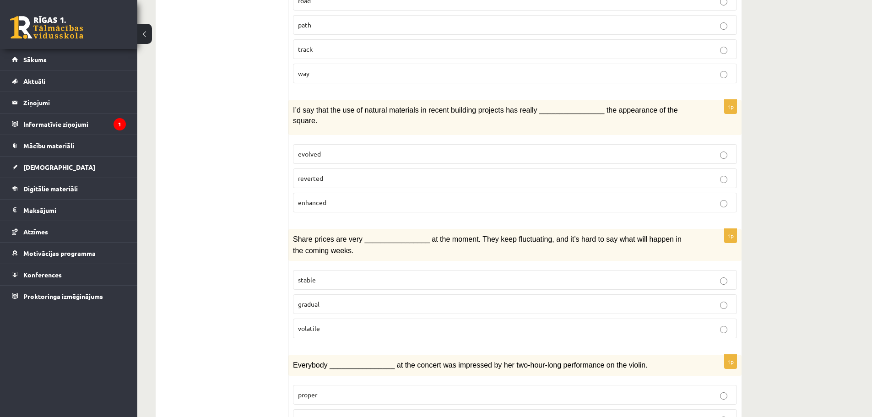
scroll to position [755, 0]
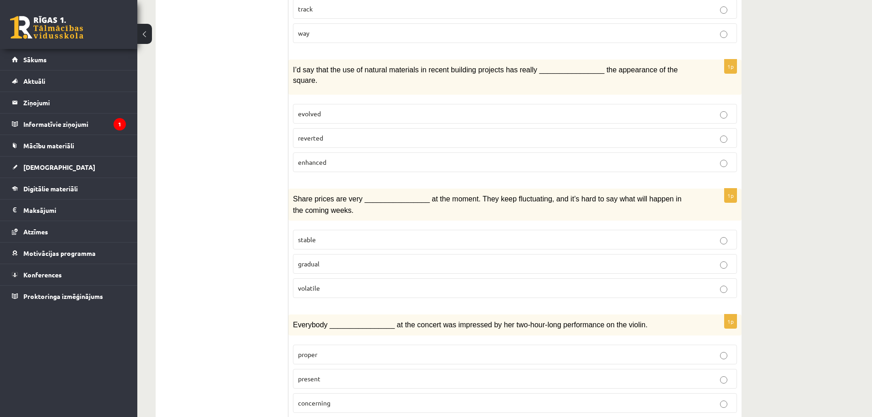
click at [320, 158] on span "enhanced" at bounding box center [312, 162] width 28 height 8
click at [320, 283] on p "volatile" at bounding box center [515, 288] width 434 height 10
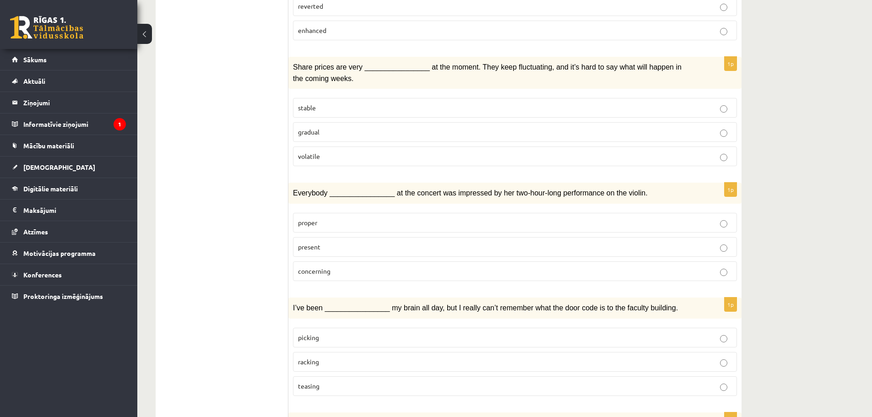
scroll to position [935, 0]
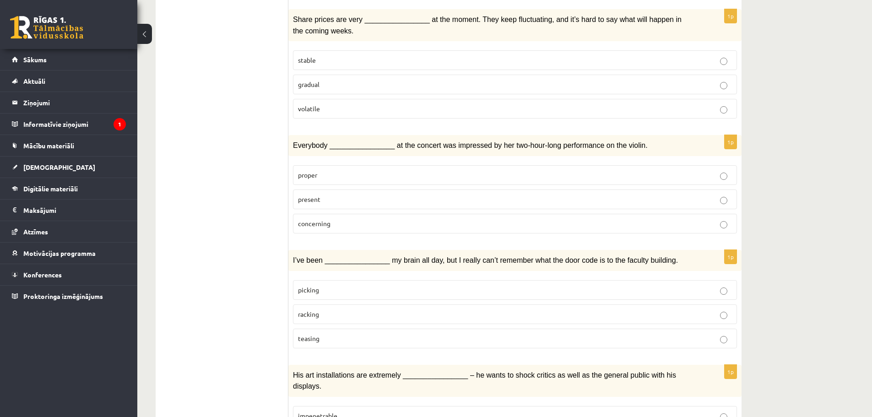
click at [320, 195] on span "present" at bounding box center [309, 199] width 22 height 8
click at [335, 309] on p "racking" at bounding box center [515, 314] width 434 height 10
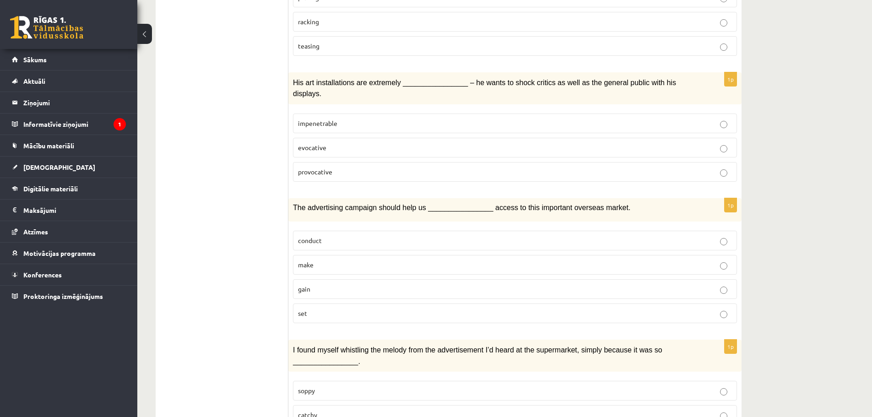
scroll to position [1230, 0]
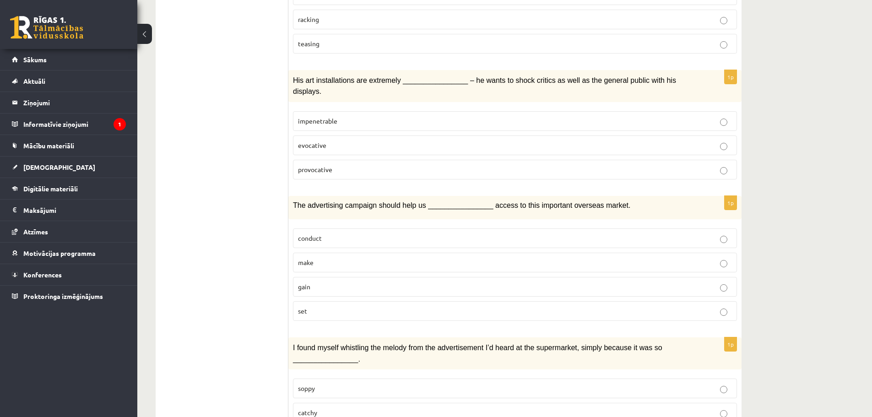
click at [319, 165] on span "provocative" at bounding box center [315, 169] width 34 height 8
click at [318, 282] on p "gain" at bounding box center [515, 287] width 434 height 10
click at [327, 408] on p "catchy" at bounding box center [515, 413] width 434 height 10
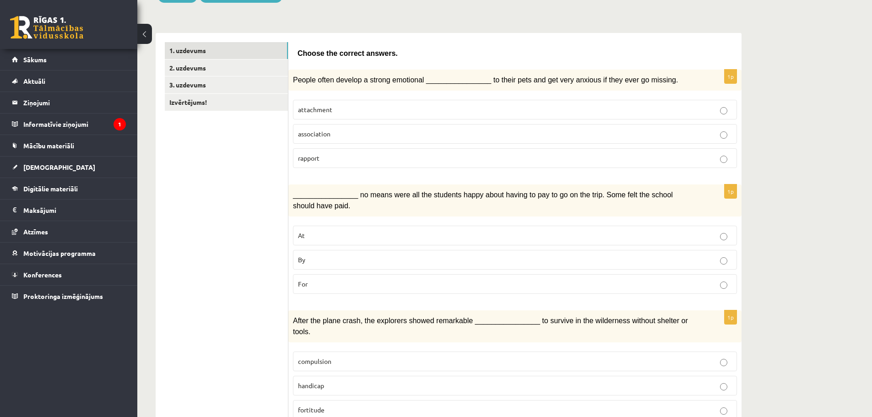
scroll to position [0, 0]
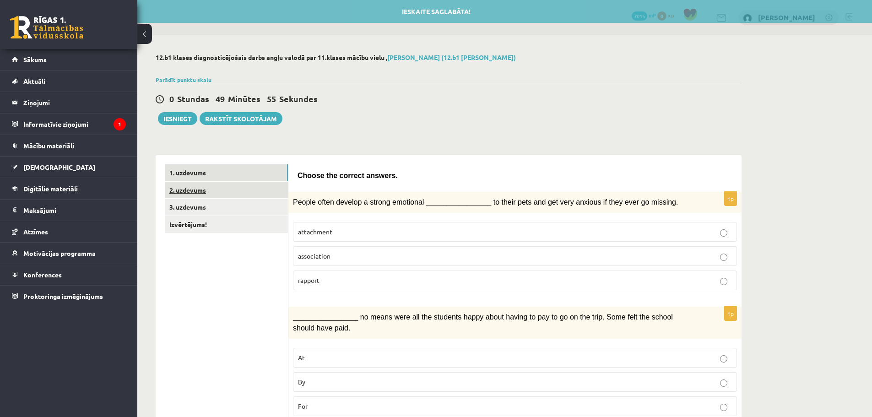
click at [204, 189] on link "2. uzdevums" at bounding box center [226, 190] width 123 height 17
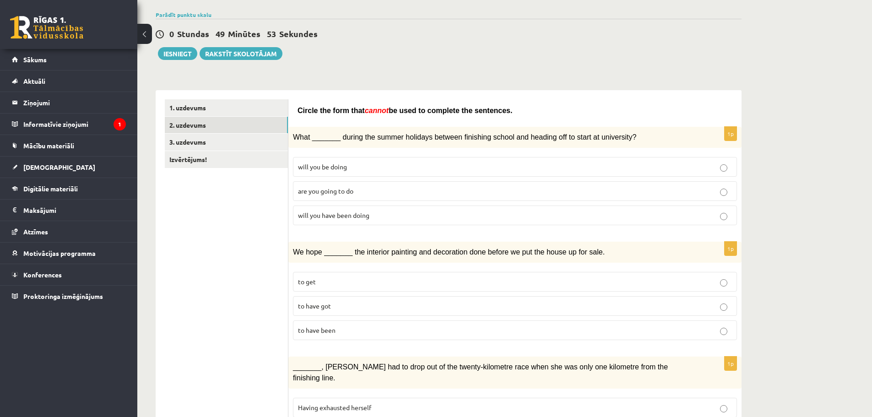
scroll to position [73, 0]
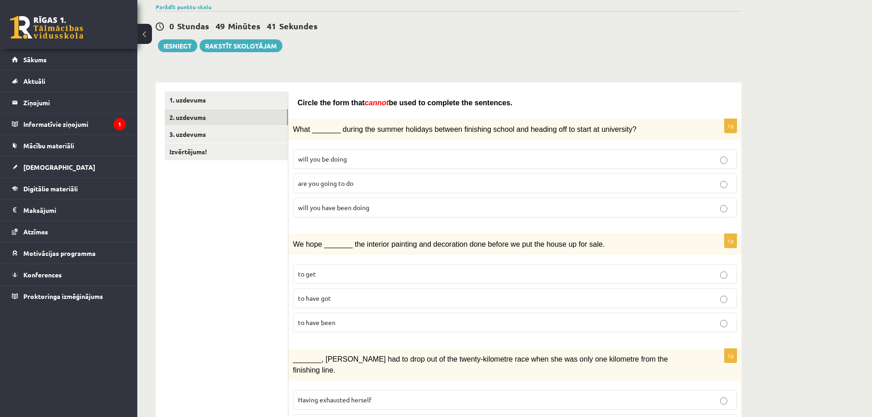
click at [333, 211] on p "will you have been doing" at bounding box center [515, 208] width 434 height 10
click at [344, 319] on p "to have been" at bounding box center [515, 323] width 434 height 10
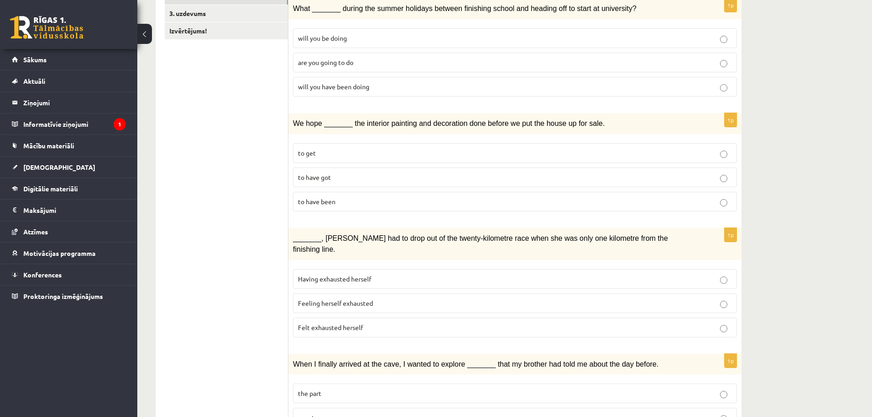
scroll to position [232, 0]
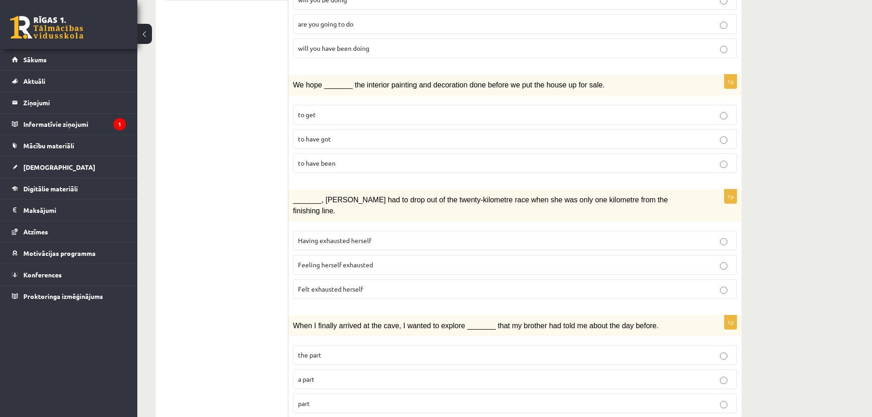
click at [346, 285] on span "Felt exhausted herself" at bounding box center [330, 289] width 65 height 8
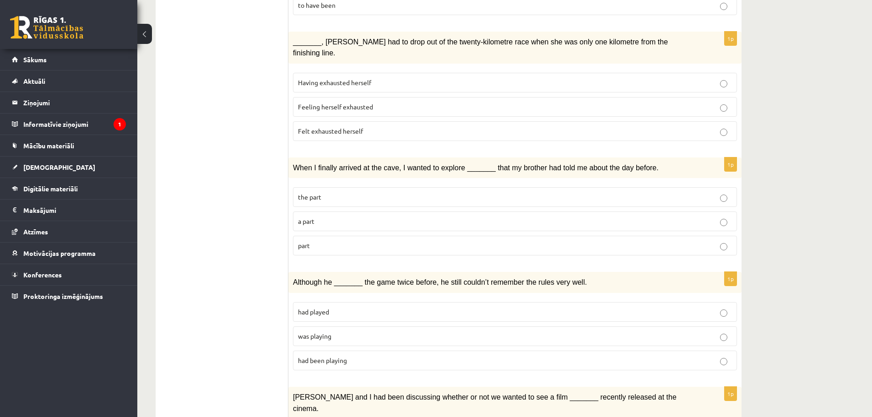
scroll to position [466, 0]
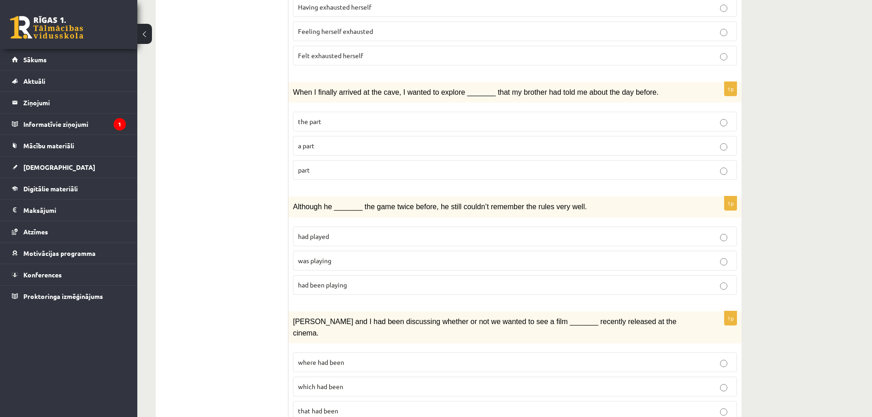
click at [308, 165] on p "part" at bounding box center [515, 170] width 434 height 10
click at [338, 256] on p "was playing" at bounding box center [515, 261] width 434 height 10
click at [342, 358] on span "where had been" at bounding box center [321, 362] width 46 height 8
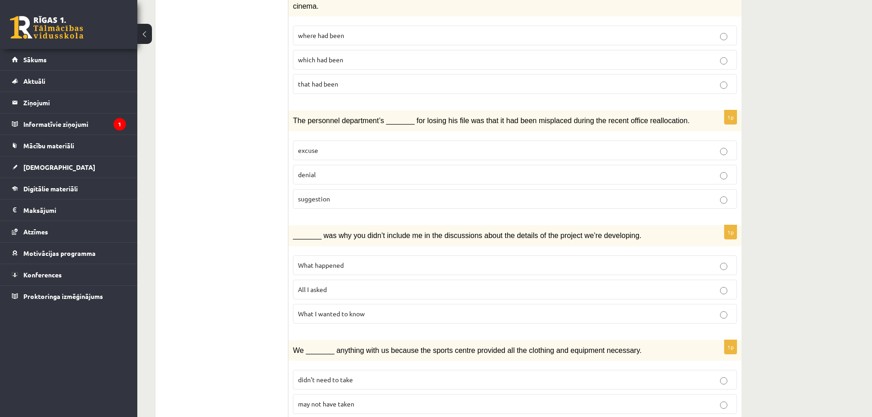
scroll to position [795, 0]
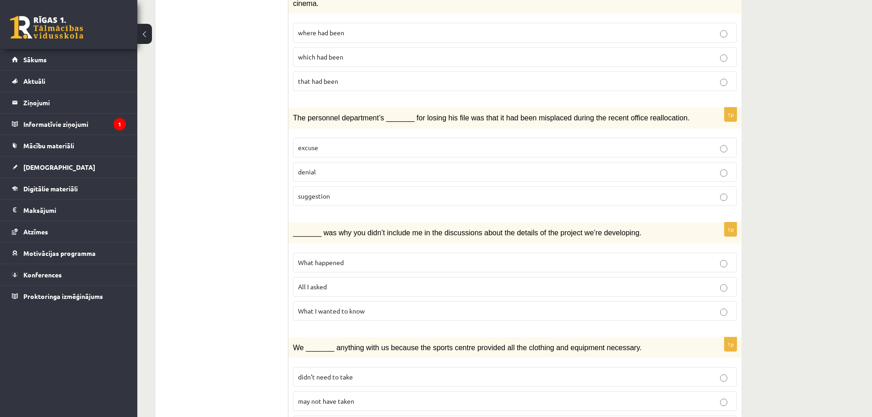
click at [306, 168] on span "denial" at bounding box center [307, 172] width 18 height 8
click at [327, 258] on span "What happened" at bounding box center [321, 262] width 46 height 8
click at [351, 396] on p "may not have taken" at bounding box center [515, 401] width 434 height 10
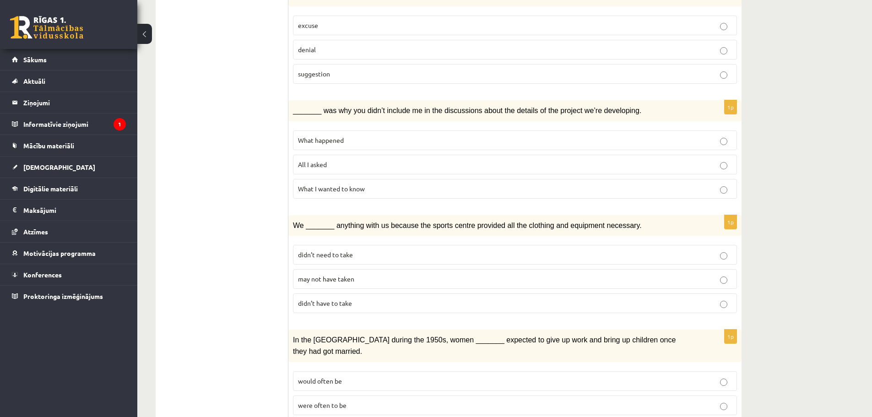
scroll to position [936, 0]
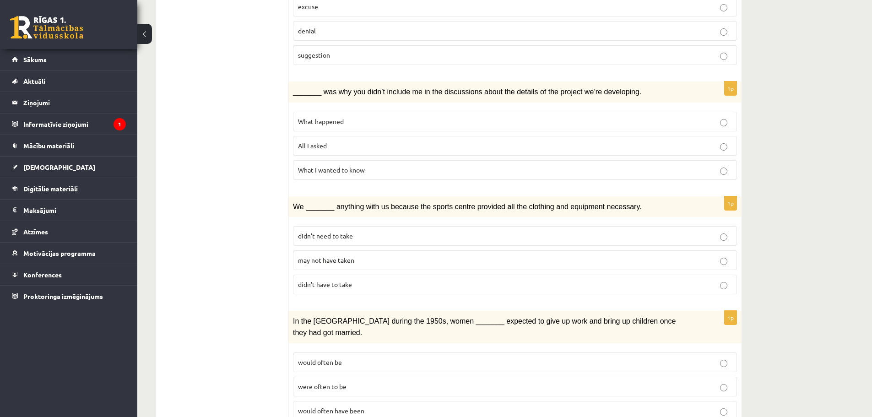
click at [330, 382] on span "were often to be" at bounding box center [322, 386] width 49 height 8
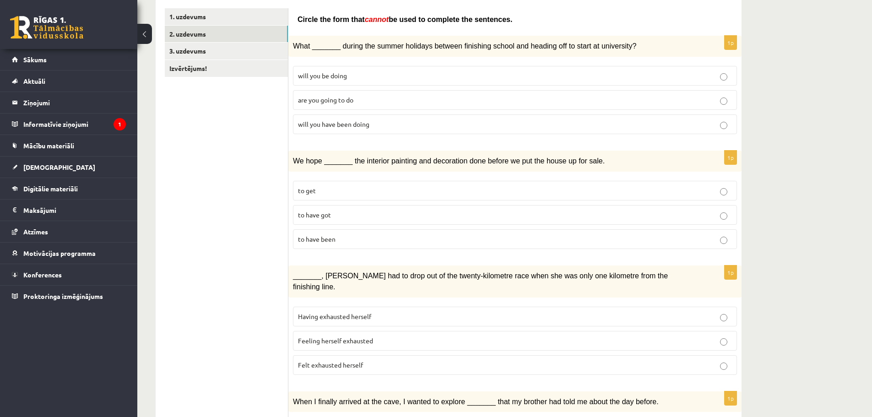
scroll to position [0, 0]
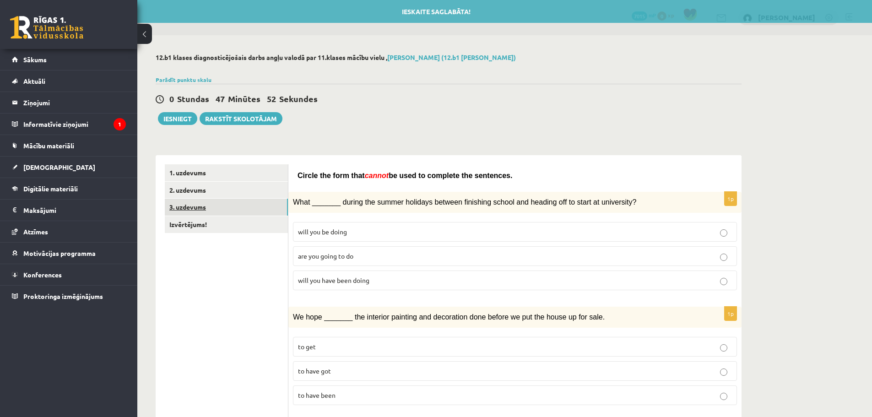
click at [205, 206] on link "3. uzdevums" at bounding box center [226, 207] width 123 height 17
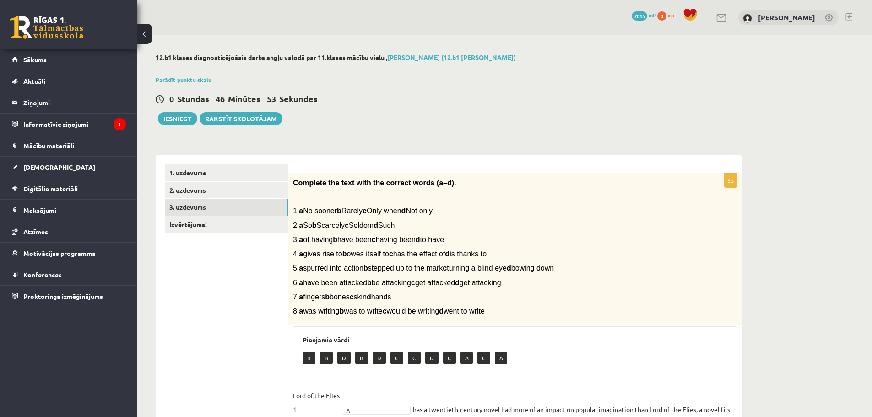
click at [539, 94] on div "0 Stundas 46 Minūtes 53 Sekundes" at bounding box center [449, 99] width 586 height 12
